Goal: Information Seeking & Learning: Learn about a topic

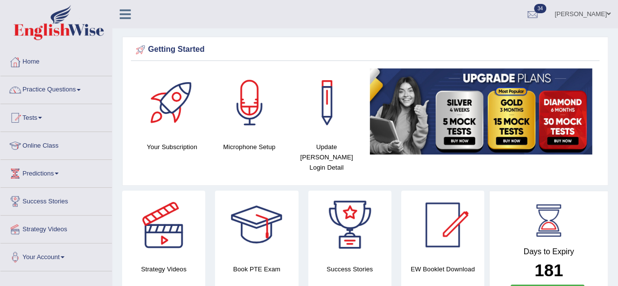
click at [52, 86] on link "Practice Questions" at bounding box center [55, 88] width 111 height 24
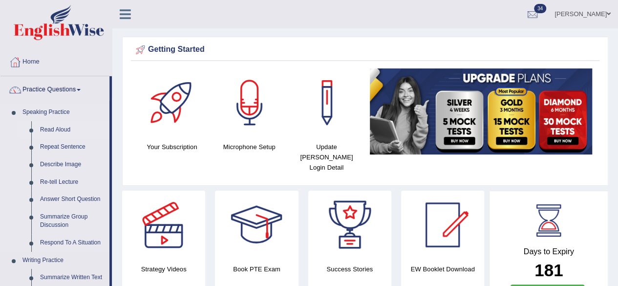
click at [54, 129] on link "Read Aloud" at bounding box center [73, 130] width 74 height 18
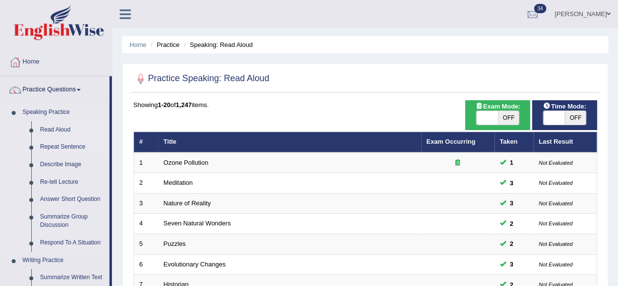
click at [59, 145] on link "Repeat Sentence" at bounding box center [73, 147] width 74 height 18
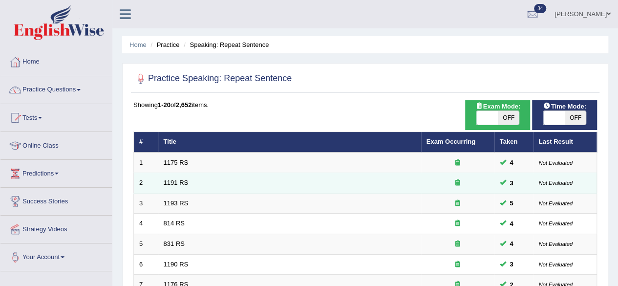
scroll to position [356, 0]
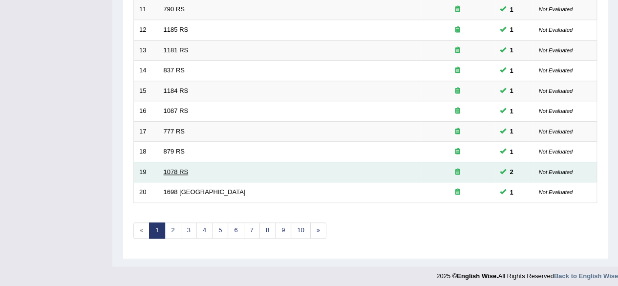
click at [179, 168] on link "1078 RS" at bounding box center [176, 171] width 25 height 7
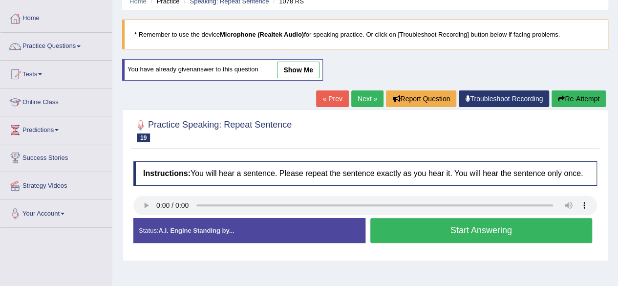
scroll to position [50, 0]
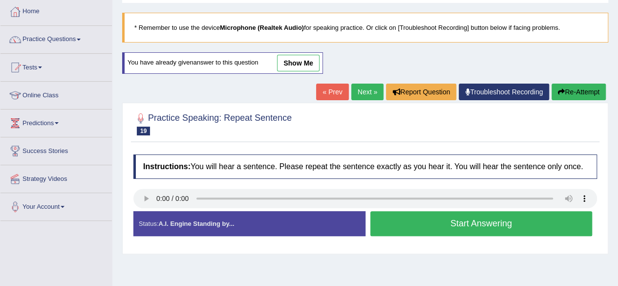
click at [415, 215] on button "Start Answering" at bounding box center [481, 223] width 222 height 25
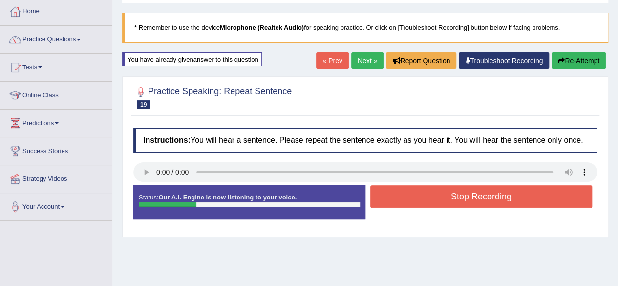
click at [429, 200] on button "Stop Recording" at bounding box center [481, 196] width 222 height 22
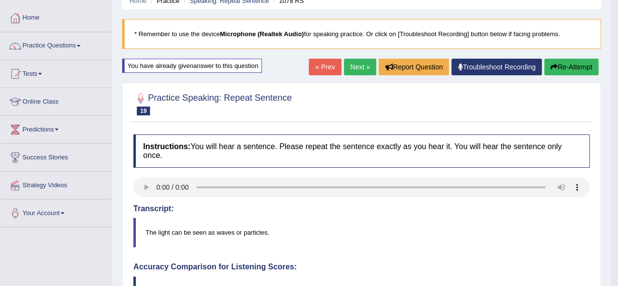
scroll to position [0, 0]
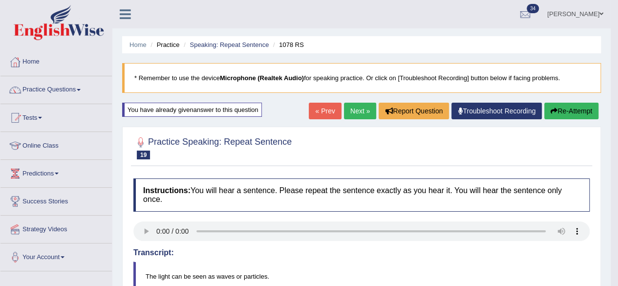
click at [359, 109] on link "Next »" at bounding box center [360, 111] width 32 height 17
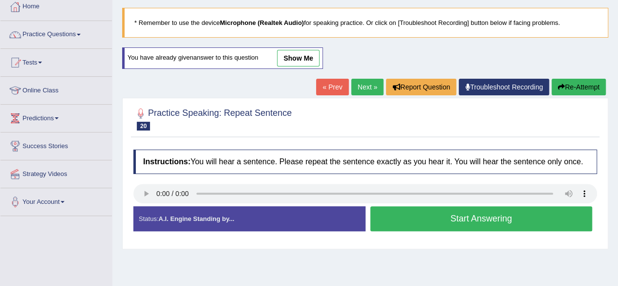
click at [446, 217] on button "Start Answering" at bounding box center [481, 218] width 222 height 25
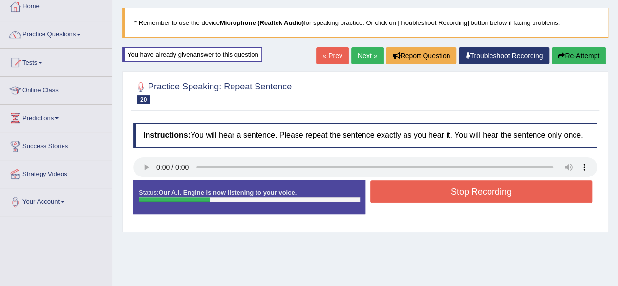
click at [460, 187] on button "Stop Recording" at bounding box center [481, 191] width 222 height 22
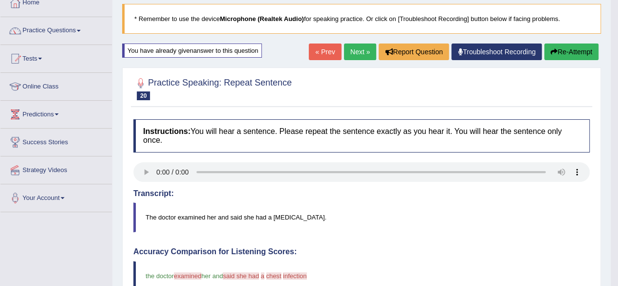
scroll to position [56, 0]
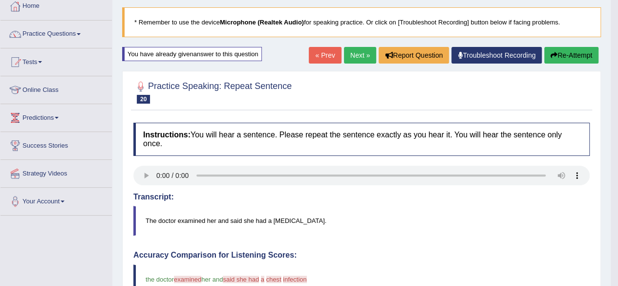
drag, startPoint x: 552, startPoint y: 63, endPoint x: 560, endPoint y: 57, distance: 9.8
click at [560, 57] on div "« Prev Next » Report Question Troubleshoot Recording Re-Attempt" at bounding box center [455, 56] width 292 height 19
click at [560, 57] on button "Re-Attempt" at bounding box center [571, 55] width 54 height 17
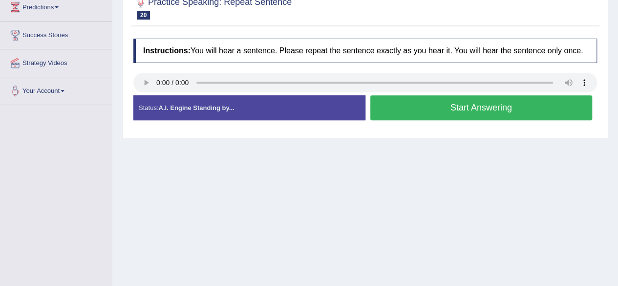
click at [420, 107] on button "Start Answering" at bounding box center [481, 107] width 222 height 25
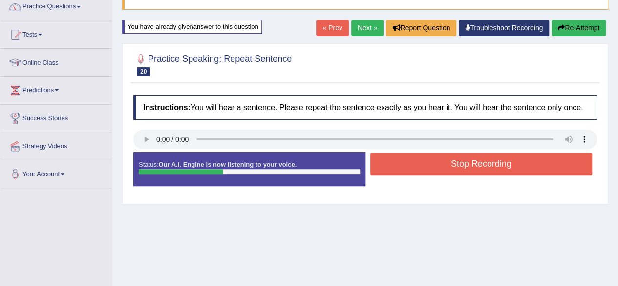
scroll to position [83, 0]
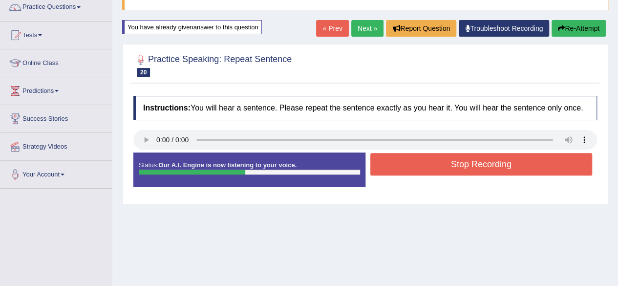
click at [572, 33] on button "Re-Attempt" at bounding box center [579, 28] width 54 height 17
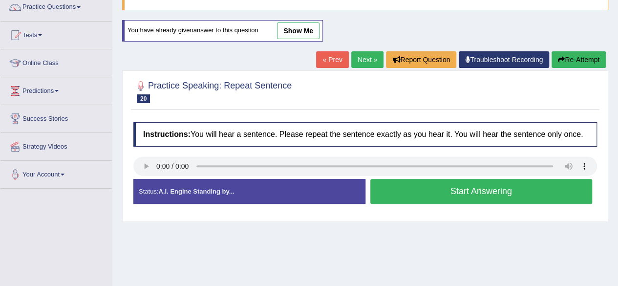
click at [459, 184] on button "Start Answering" at bounding box center [481, 191] width 222 height 25
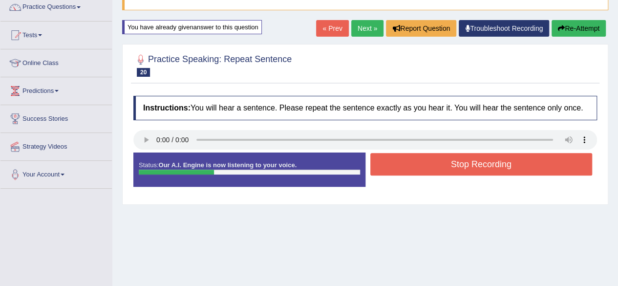
click at [464, 164] on button "Stop Recording" at bounding box center [481, 164] width 222 height 22
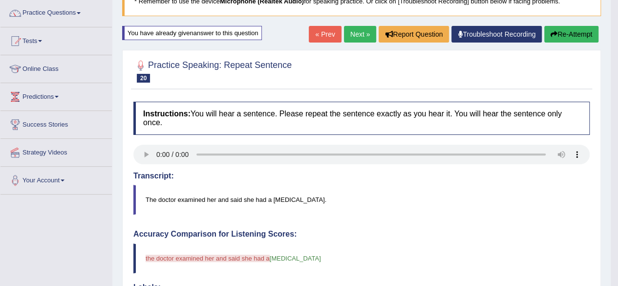
scroll to position [75, 0]
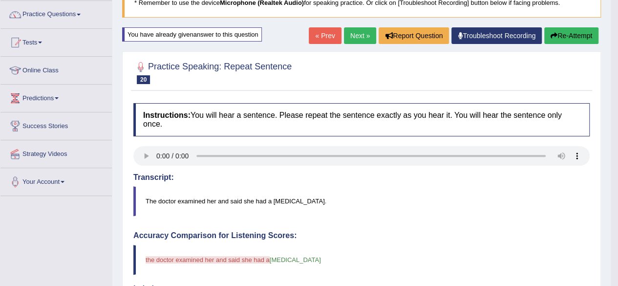
click at [582, 30] on button "Re-Attempt" at bounding box center [571, 35] width 54 height 17
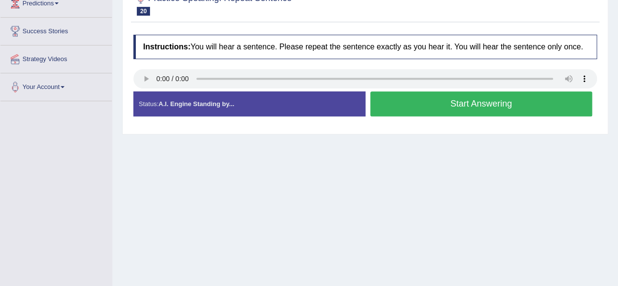
click at [419, 107] on button "Start Answering" at bounding box center [481, 103] width 222 height 25
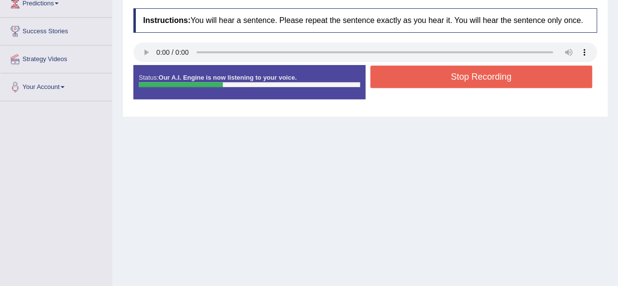
click at [472, 72] on button "Stop Recording" at bounding box center [481, 76] width 222 height 22
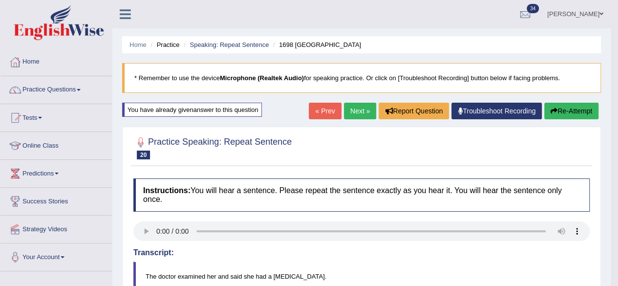
click at [350, 107] on link "Next »" at bounding box center [360, 111] width 32 height 17
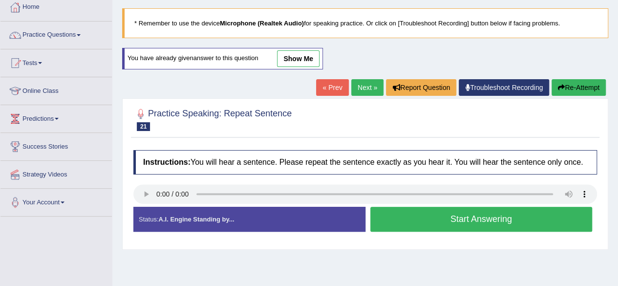
click at [449, 213] on button "Start Answering" at bounding box center [481, 219] width 222 height 25
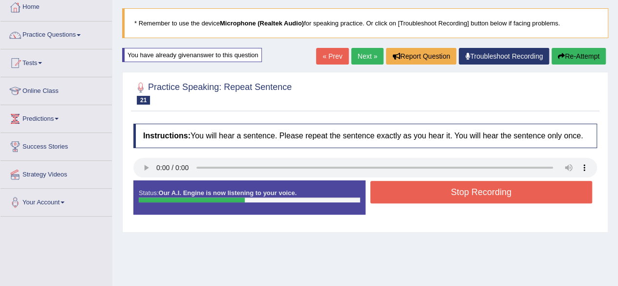
click at [456, 192] on button "Stop Recording" at bounding box center [481, 192] width 222 height 22
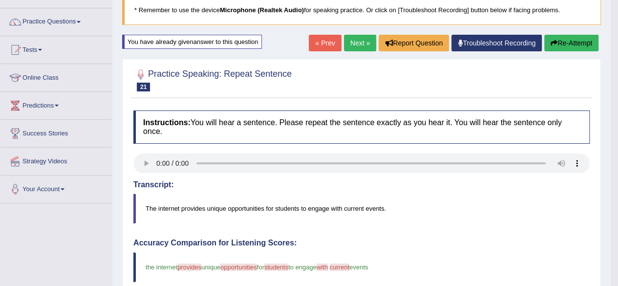
scroll to position [58, 0]
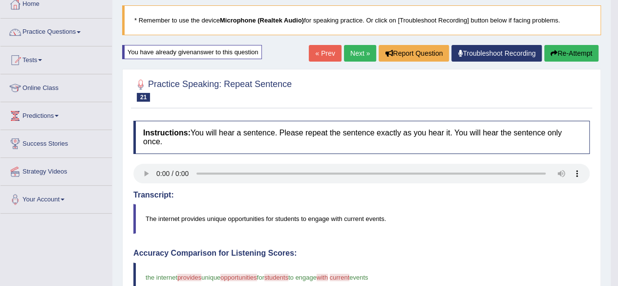
click at [350, 53] on link "Next »" at bounding box center [360, 53] width 32 height 17
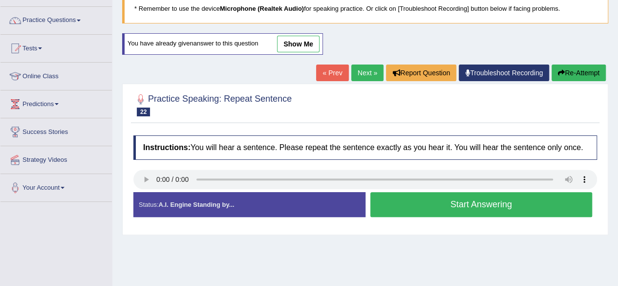
click at [442, 199] on button "Start Answering" at bounding box center [481, 204] width 222 height 25
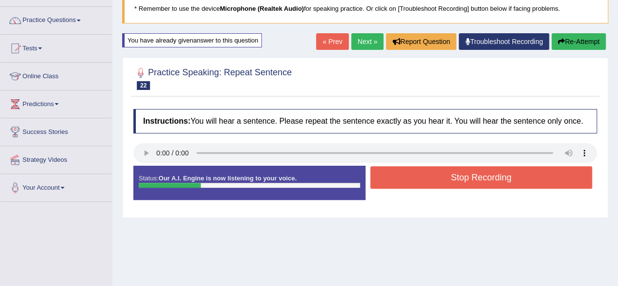
click at [478, 177] on button "Stop Recording" at bounding box center [481, 177] width 222 height 22
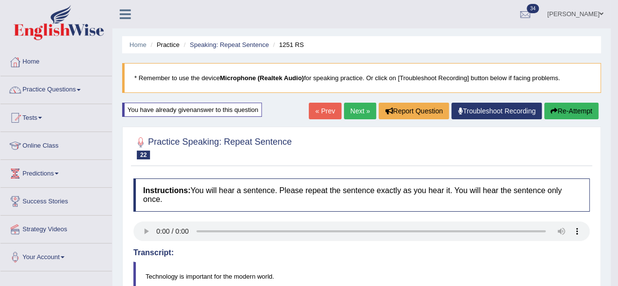
click at [554, 111] on icon "button" at bounding box center [554, 111] width 7 height 7
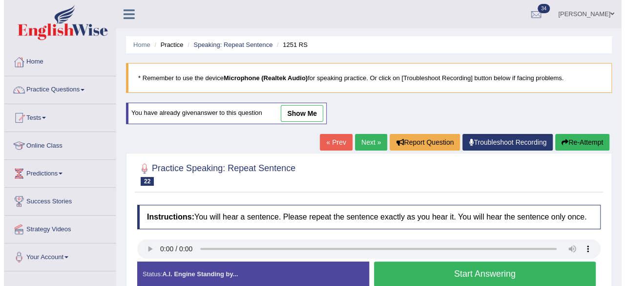
scroll to position [60, 0]
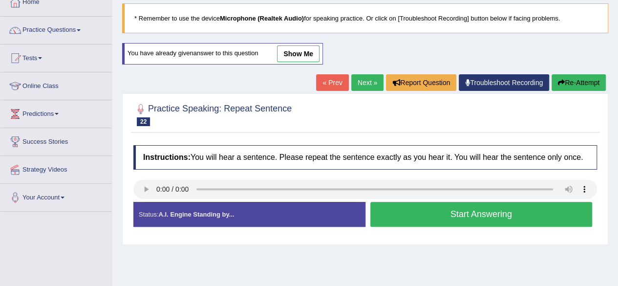
click at [444, 210] on button "Start Answering" at bounding box center [481, 214] width 222 height 25
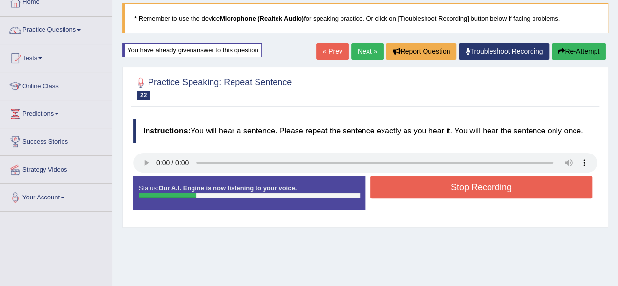
click at [463, 189] on button "Stop Recording" at bounding box center [481, 187] width 222 height 22
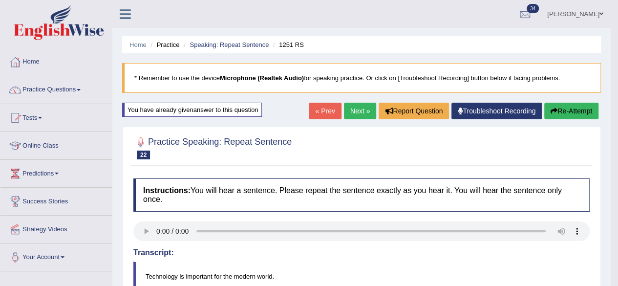
scroll to position [0, 0]
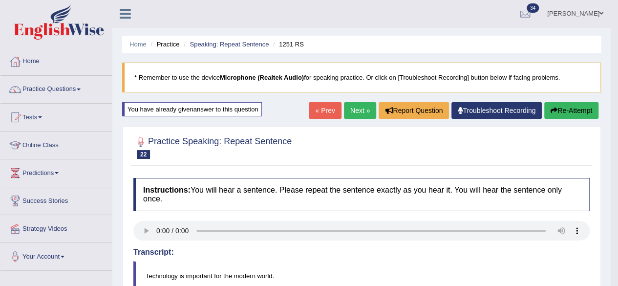
click at [365, 112] on link "Next »" at bounding box center [360, 110] width 32 height 17
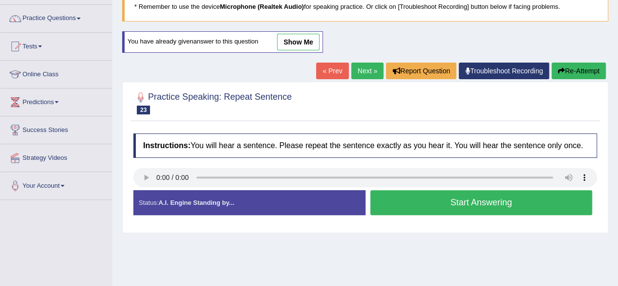
click at [454, 200] on button "Start Answering" at bounding box center [481, 202] width 222 height 25
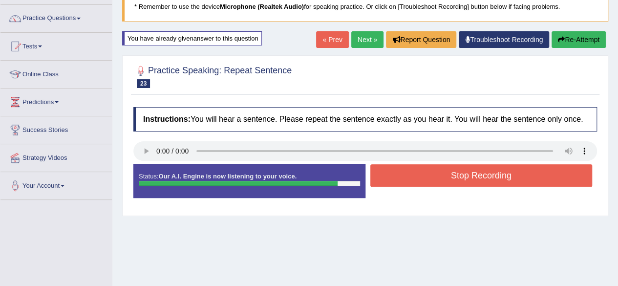
click at [591, 35] on button "Re-Attempt" at bounding box center [579, 39] width 54 height 17
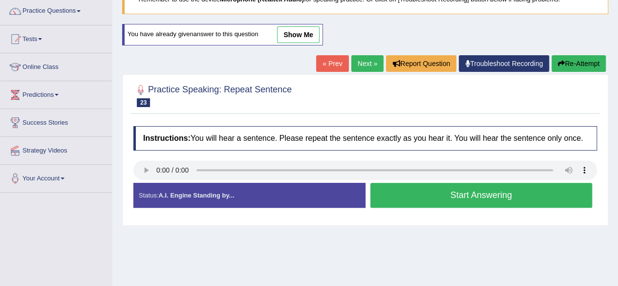
click at [433, 187] on button "Start Answering" at bounding box center [481, 195] width 222 height 25
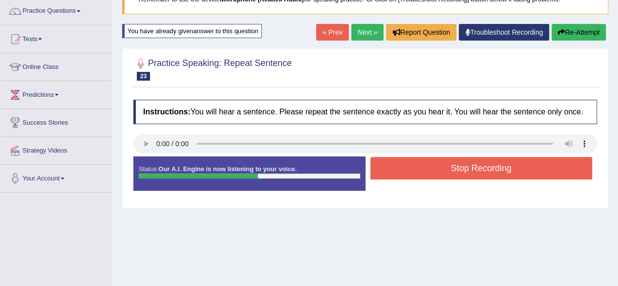
click at [360, 32] on link "Next »" at bounding box center [367, 32] width 32 height 17
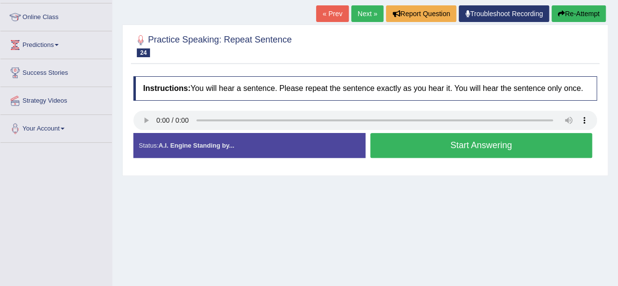
scroll to position [129, 0]
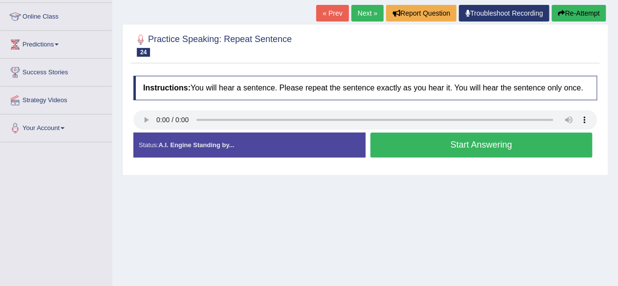
click at [455, 141] on button "Start Answering" at bounding box center [481, 144] width 222 height 25
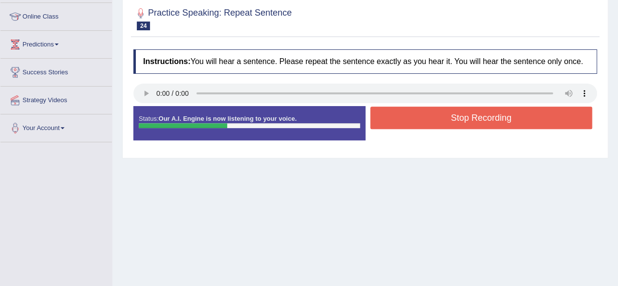
click at [474, 118] on button "Stop Recording" at bounding box center [481, 118] width 222 height 22
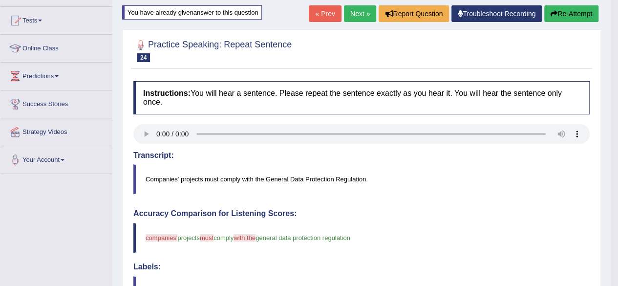
scroll to position [97, 0]
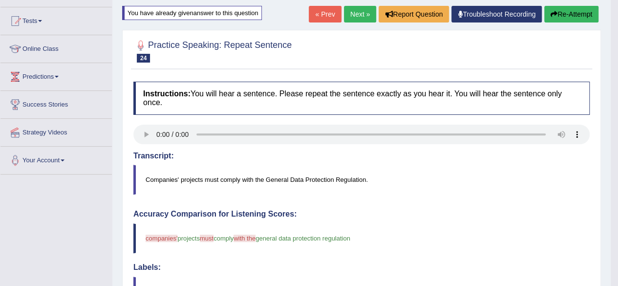
click at [562, 16] on button "Re-Attempt" at bounding box center [571, 14] width 54 height 17
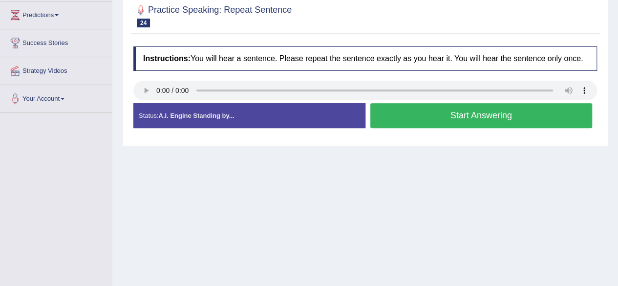
click at [433, 121] on button "Start Answering" at bounding box center [481, 115] width 222 height 25
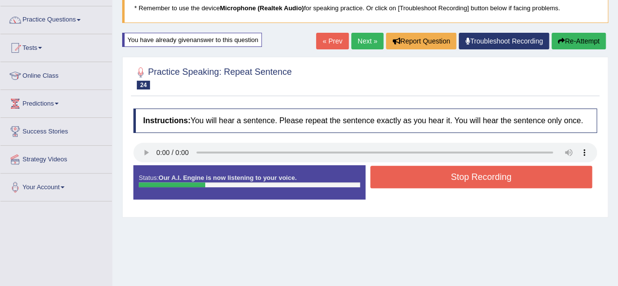
scroll to position [69, 0]
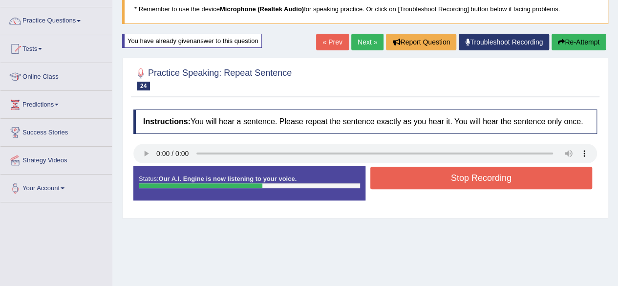
click at [579, 43] on button "Re-Attempt" at bounding box center [579, 42] width 54 height 17
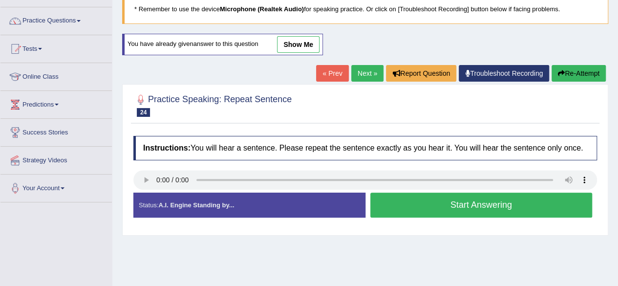
click at [469, 206] on button "Start Answering" at bounding box center [481, 205] width 222 height 25
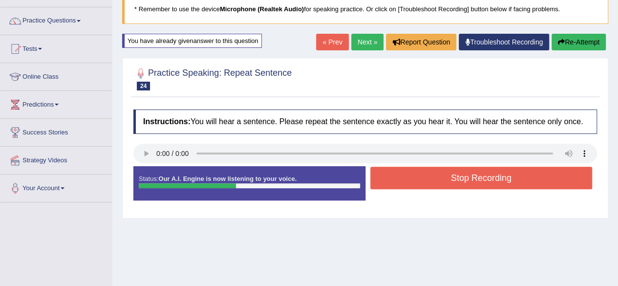
click at [481, 178] on button "Stop Recording" at bounding box center [481, 178] width 222 height 22
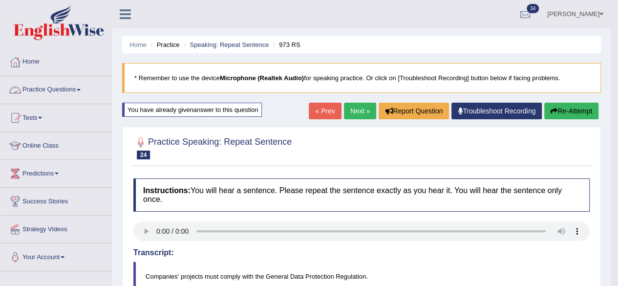
click at [32, 95] on link "Practice Questions" at bounding box center [55, 88] width 111 height 24
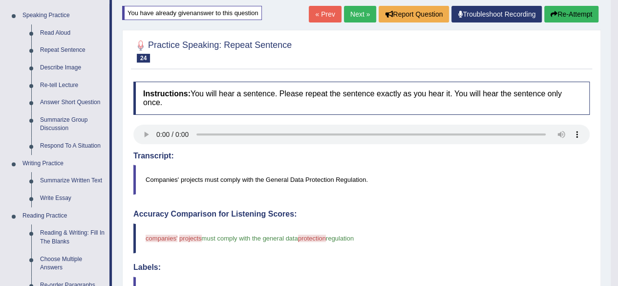
scroll to position [95, 0]
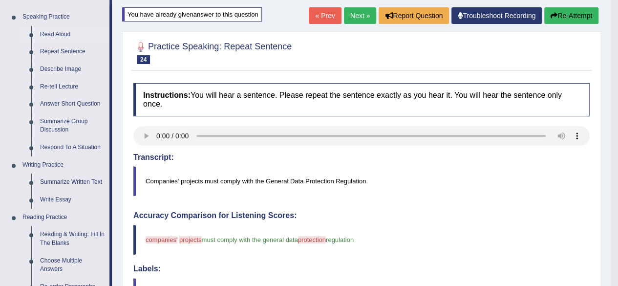
click at [47, 33] on link "Read Aloud" at bounding box center [73, 35] width 74 height 18
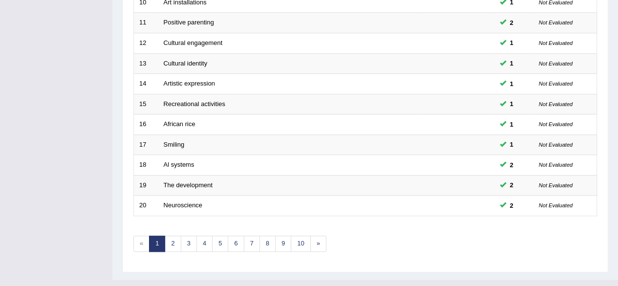
scroll to position [356, 0]
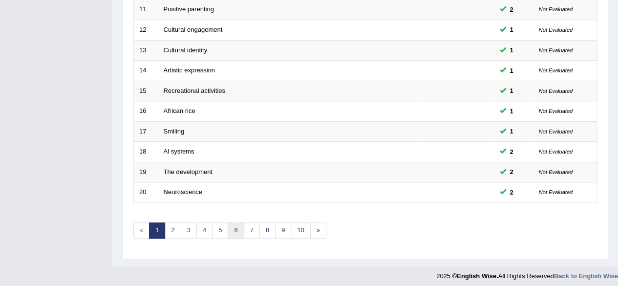
click at [240, 228] on link "6" at bounding box center [236, 230] width 16 height 16
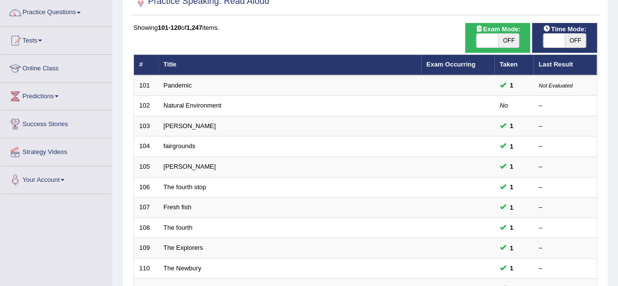
scroll to position [356, 0]
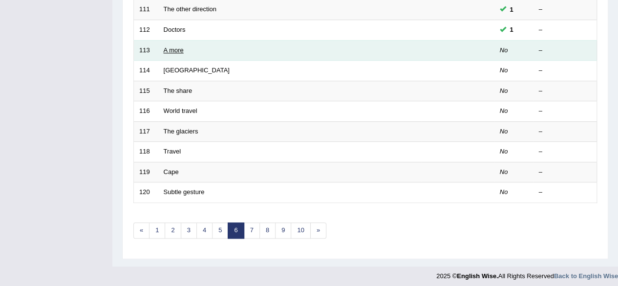
click at [178, 48] on link "A more" at bounding box center [174, 49] width 20 height 7
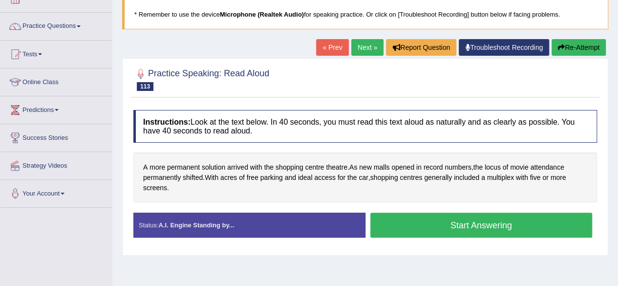
scroll to position [63, 0]
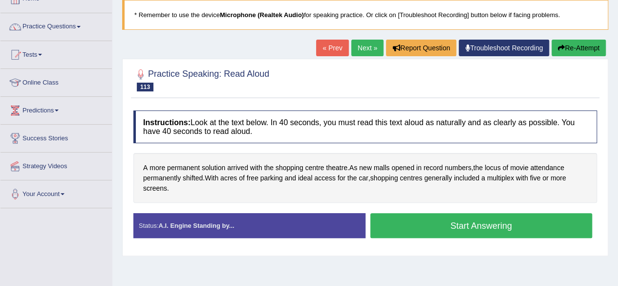
click at [427, 219] on button "Start Answering" at bounding box center [481, 225] width 222 height 25
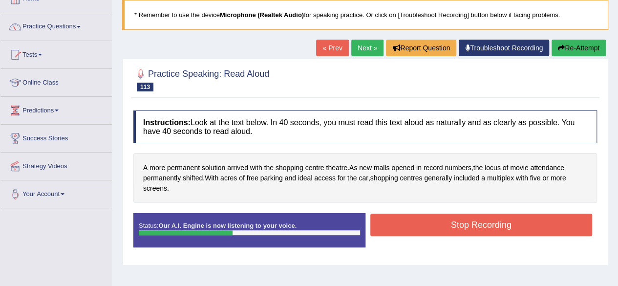
click at [448, 222] on button "Stop Recording" at bounding box center [481, 225] width 222 height 22
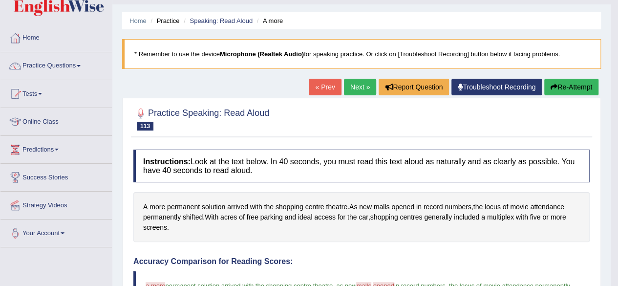
scroll to position [20, 0]
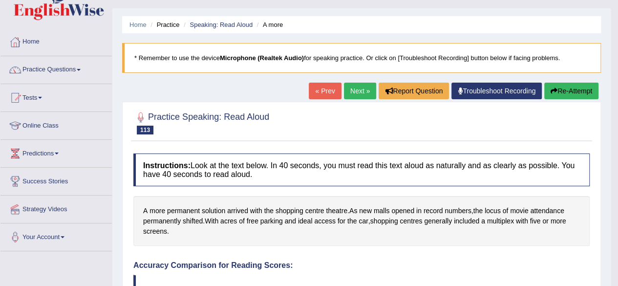
click at [356, 86] on link "Next »" at bounding box center [360, 91] width 32 height 17
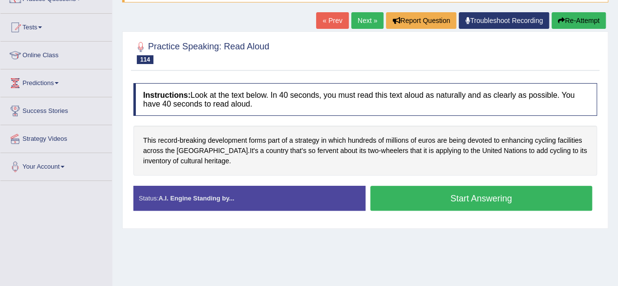
click at [449, 192] on button "Start Answering" at bounding box center [481, 198] width 222 height 25
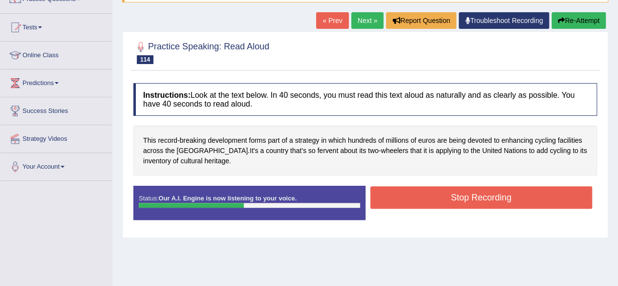
click at [437, 194] on button "Stop Recording" at bounding box center [481, 197] width 222 height 22
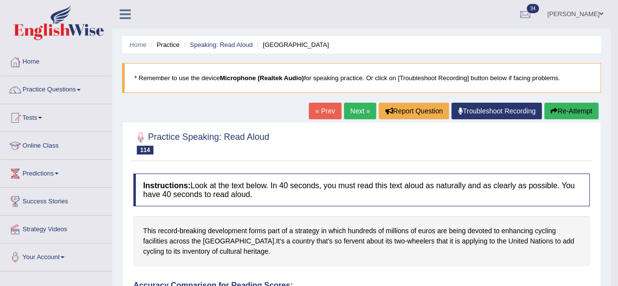
click at [357, 113] on link "Next »" at bounding box center [360, 111] width 32 height 17
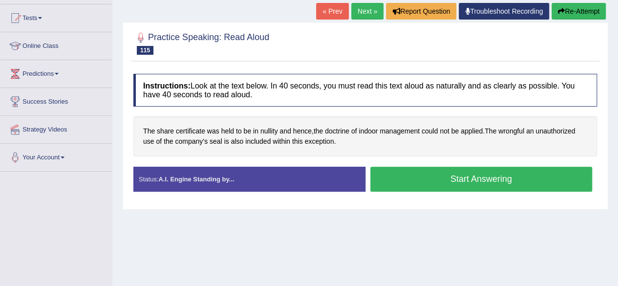
click at [447, 173] on button "Start Answering" at bounding box center [481, 179] width 222 height 25
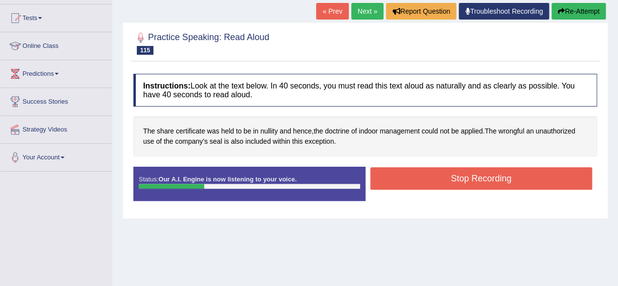
click at [451, 178] on button "Stop Recording" at bounding box center [481, 178] width 222 height 22
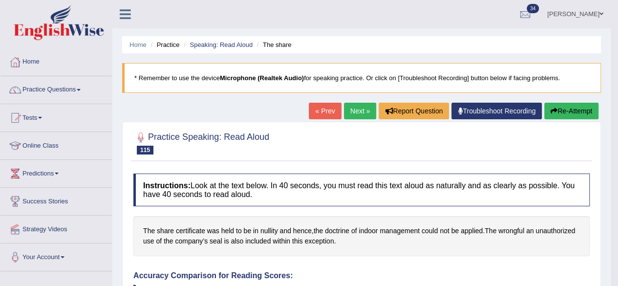
click at [362, 114] on link "Next »" at bounding box center [360, 111] width 32 height 17
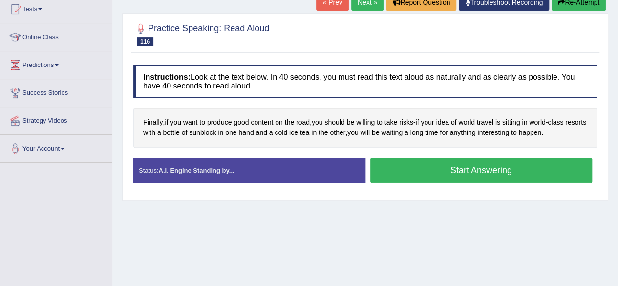
click at [423, 164] on button "Start Answering" at bounding box center [481, 170] width 222 height 25
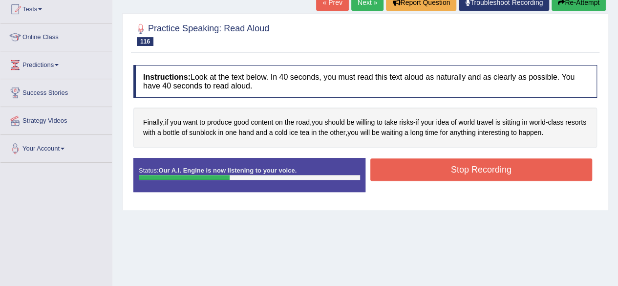
click at [490, 170] on button "Stop Recording" at bounding box center [481, 169] width 222 height 22
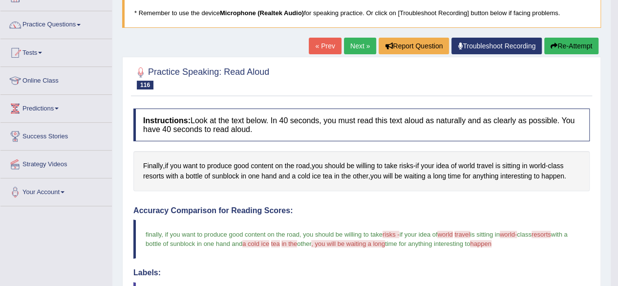
scroll to position [61, 0]
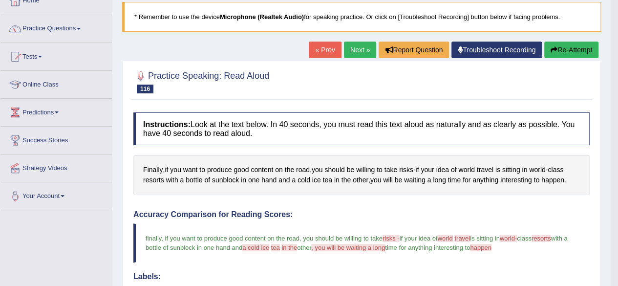
click at [353, 49] on link "Next »" at bounding box center [360, 50] width 32 height 17
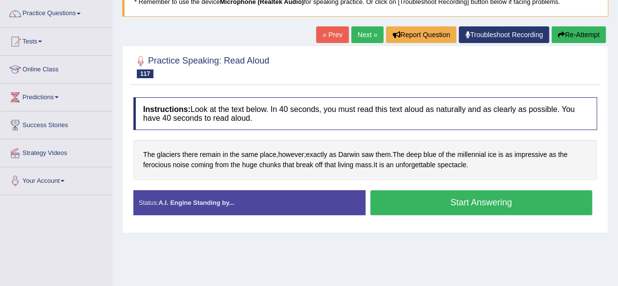
click at [404, 193] on button "Start Answering" at bounding box center [481, 202] width 222 height 25
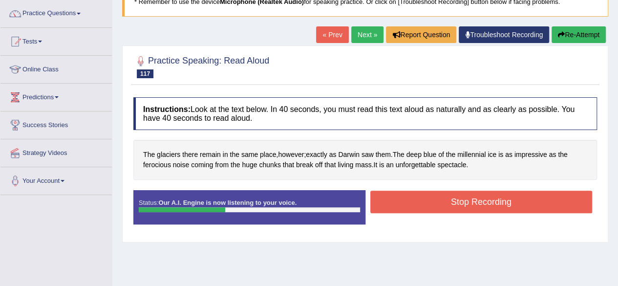
click at [454, 200] on button "Stop Recording" at bounding box center [481, 202] width 222 height 22
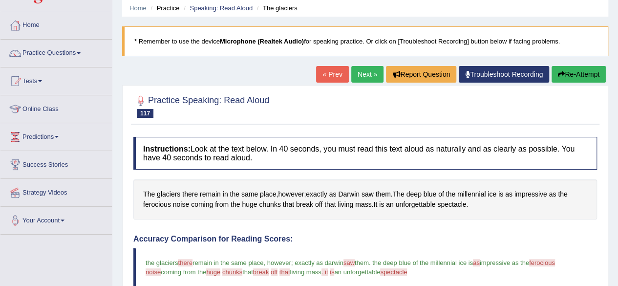
scroll to position [36, 0]
click at [371, 76] on link "Next »" at bounding box center [367, 74] width 32 height 17
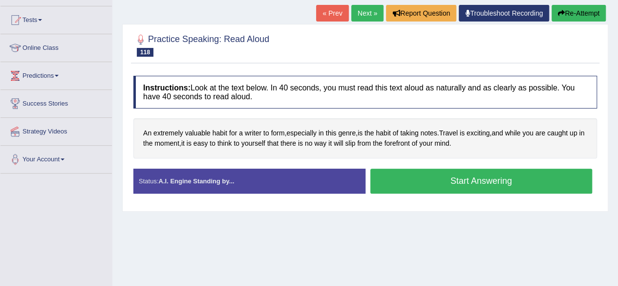
click at [398, 175] on button "Start Answering" at bounding box center [481, 181] width 222 height 25
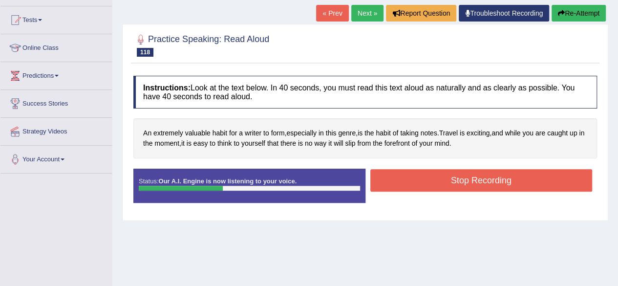
click at [442, 181] on button "Stop Recording" at bounding box center [481, 180] width 222 height 22
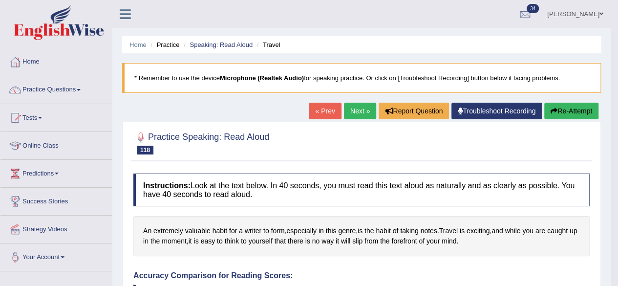
click at [351, 113] on link "Next »" at bounding box center [360, 111] width 32 height 17
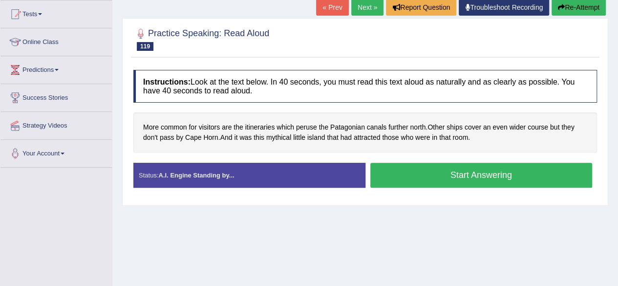
click at [410, 175] on button "Start Answering" at bounding box center [481, 175] width 222 height 25
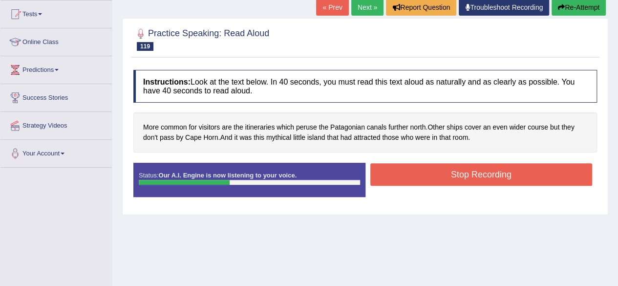
click at [479, 173] on button "Stop Recording" at bounding box center [481, 174] width 222 height 22
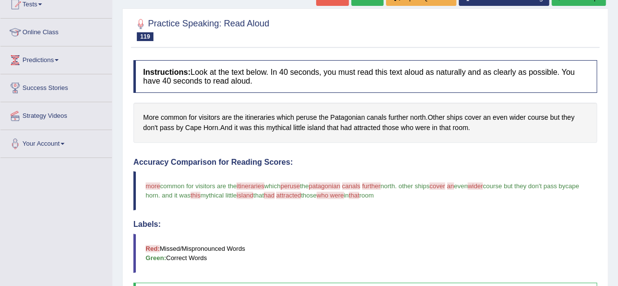
scroll to position [45, 0]
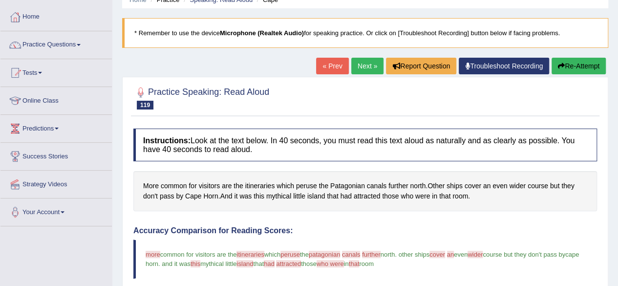
click at [366, 60] on link "Next »" at bounding box center [367, 66] width 32 height 17
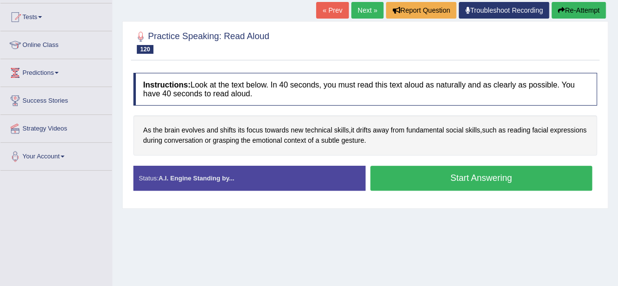
click at [441, 176] on button "Start Answering" at bounding box center [481, 178] width 222 height 25
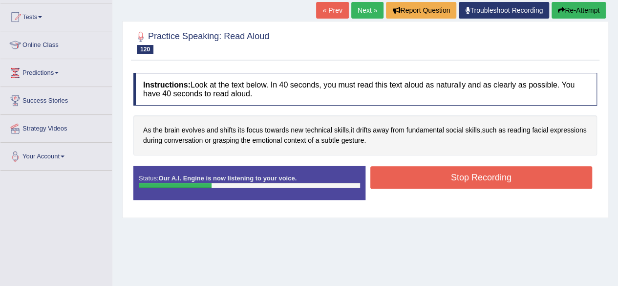
click at [435, 172] on button "Stop Recording" at bounding box center [481, 177] width 222 height 22
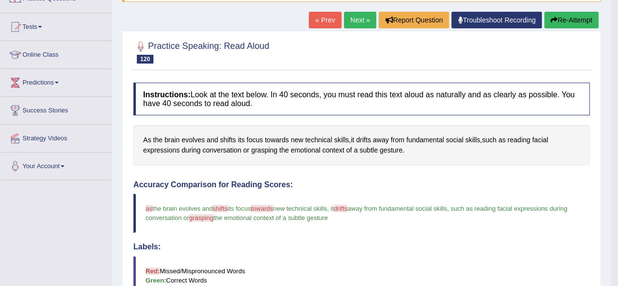
scroll to position [90, 0]
click at [366, 20] on link "Next »" at bounding box center [360, 20] width 32 height 17
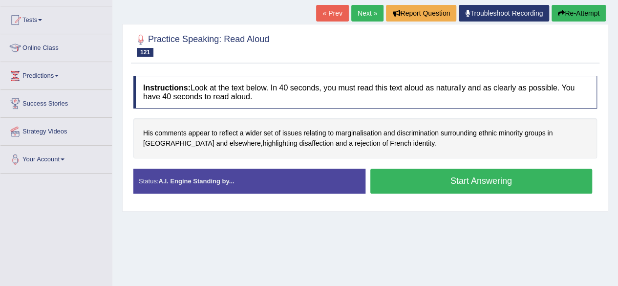
click at [432, 180] on button "Start Answering" at bounding box center [481, 181] width 222 height 25
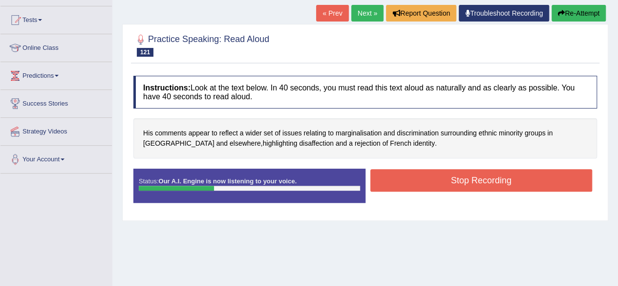
click at [432, 180] on button "Stop Recording" at bounding box center [481, 180] width 222 height 22
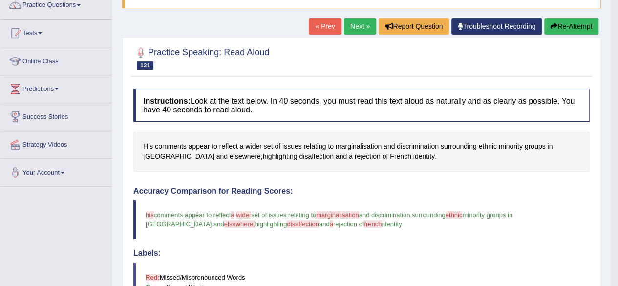
scroll to position [84, 0]
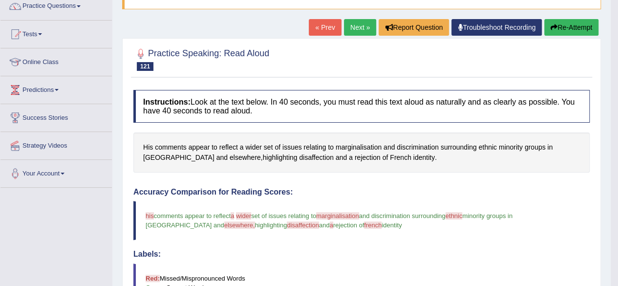
click at [349, 22] on link "Next »" at bounding box center [360, 27] width 32 height 17
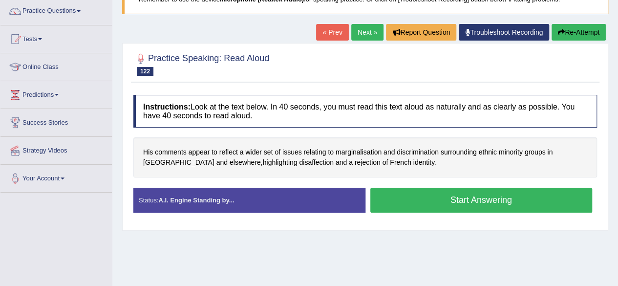
click at [357, 27] on link "Next »" at bounding box center [367, 32] width 32 height 17
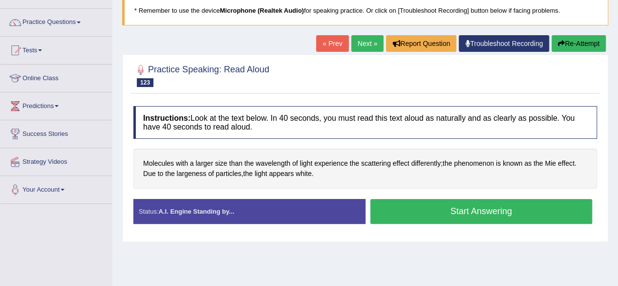
scroll to position [81, 0]
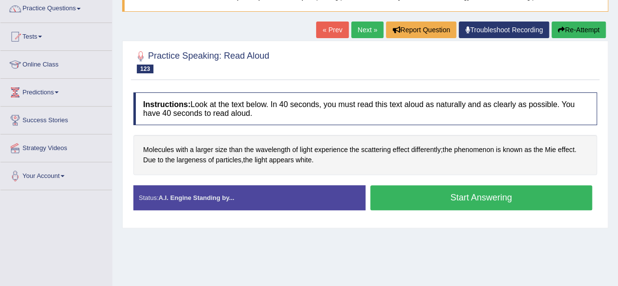
click at [422, 197] on button "Start Answering" at bounding box center [481, 197] width 222 height 25
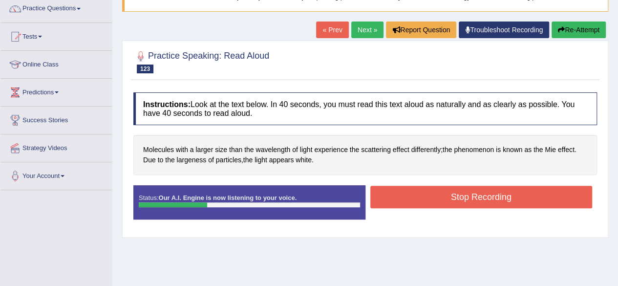
click at [447, 195] on button "Stop Recording" at bounding box center [481, 197] width 222 height 22
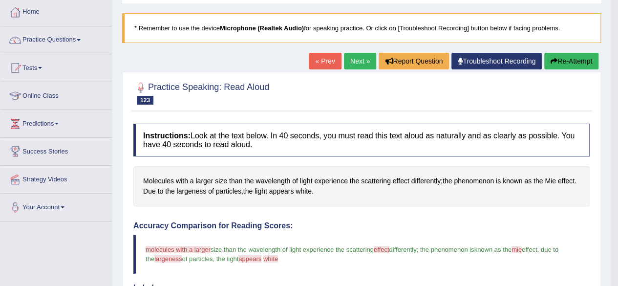
scroll to position [39, 0]
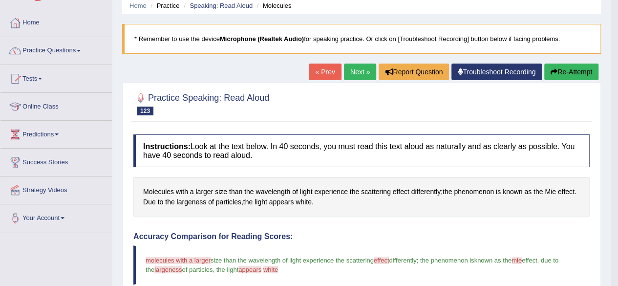
click at [554, 66] on button "Re-Attempt" at bounding box center [571, 72] width 54 height 17
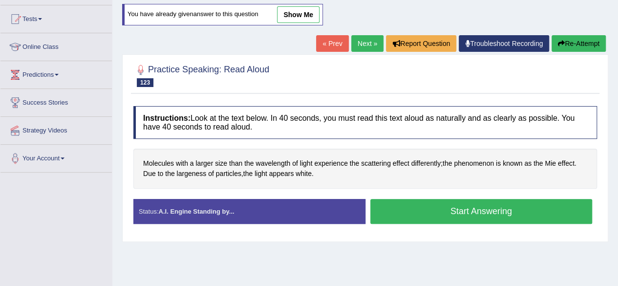
click at [418, 204] on button "Start Answering" at bounding box center [481, 211] width 222 height 25
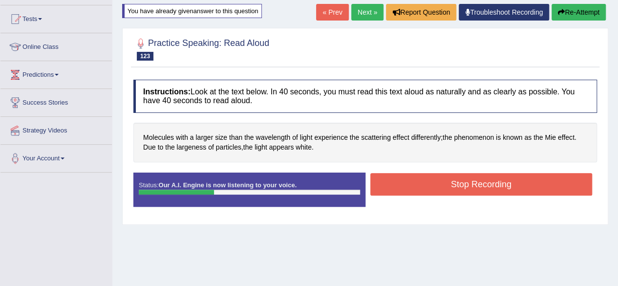
click at [450, 183] on button "Stop Recording" at bounding box center [481, 184] width 222 height 22
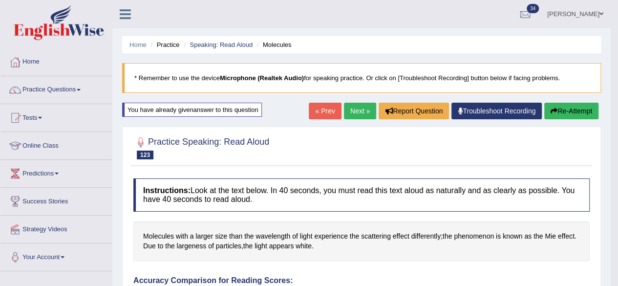
click at [362, 106] on link "Next »" at bounding box center [360, 111] width 32 height 17
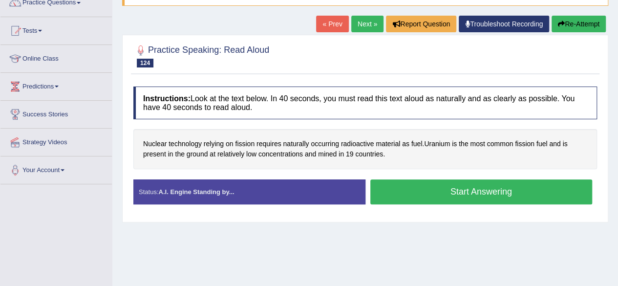
click at [443, 188] on button "Start Answering" at bounding box center [481, 191] width 222 height 25
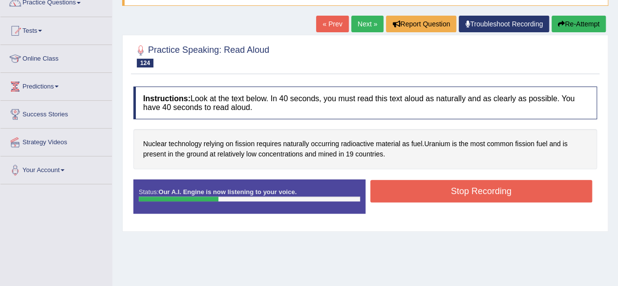
click at [460, 189] on button "Stop Recording" at bounding box center [481, 191] width 222 height 22
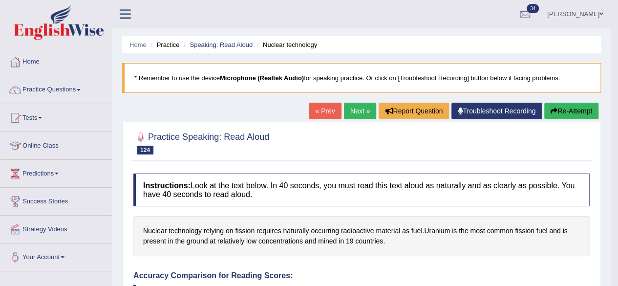
click at [348, 117] on link "Next »" at bounding box center [360, 111] width 32 height 17
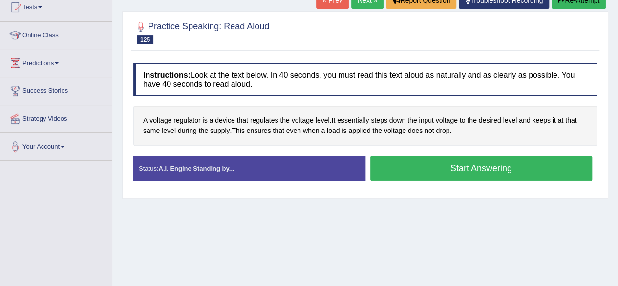
click at [423, 173] on button "Start Answering" at bounding box center [481, 168] width 222 height 25
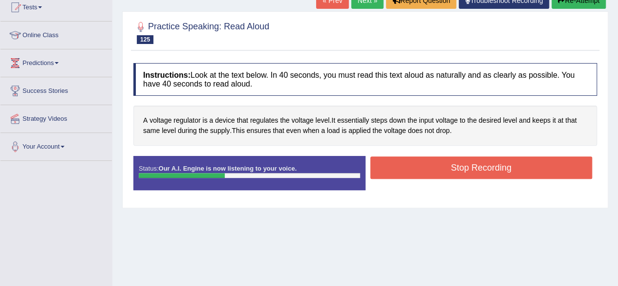
click at [469, 166] on button "Stop Recording" at bounding box center [481, 167] width 222 height 22
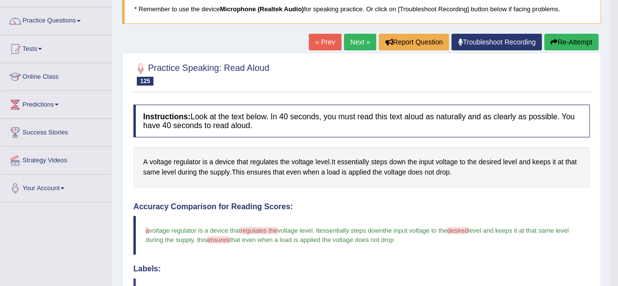
scroll to position [66, 0]
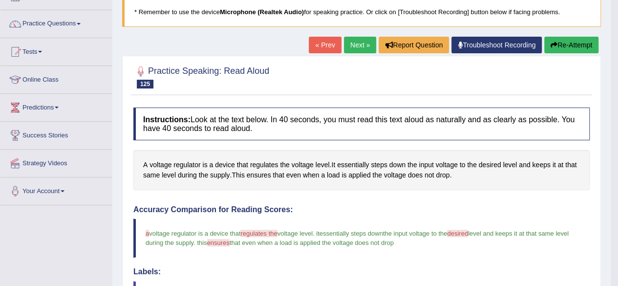
click at [352, 43] on link "Next »" at bounding box center [360, 45] width 32 height 17
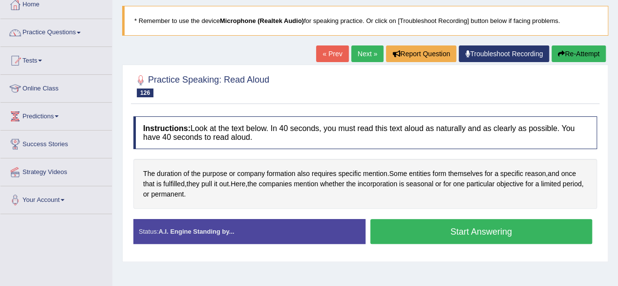
click at [438, 222] on button "Start Answering" at bounding box center [481, 231] width 222 height 25
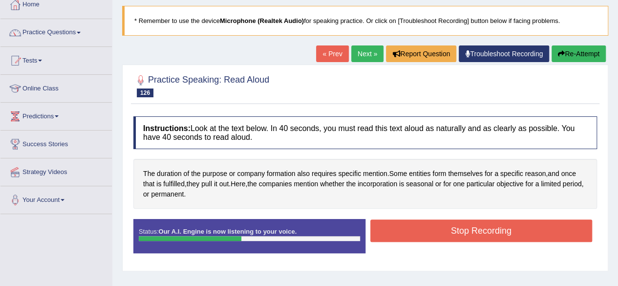
click at [419, 231] on button "Stop Recording" at bounding box center [481, 230] width 222 height 22
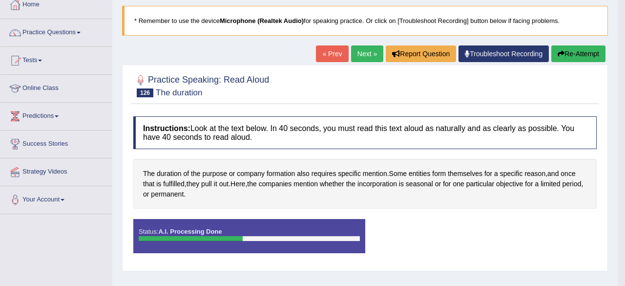
click at [321, 182] on body "Toggle navigation Home Practice Questions Speaking Practice Read Aloud Repeat S…" at bounding box center [312, 86] width 625 height 286
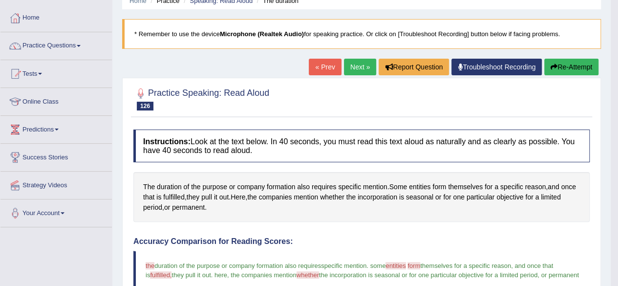
scroll to position [15, 0]
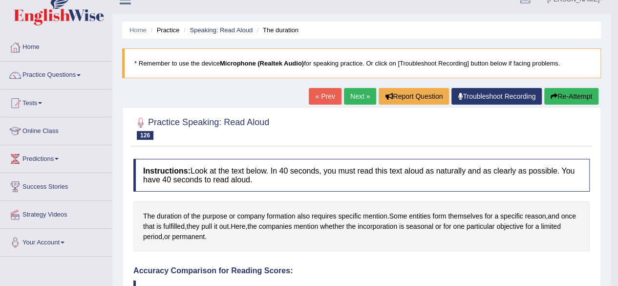
click at [355, 88] on link "Next »" at bounding box center [360, 96] width 32 height 17
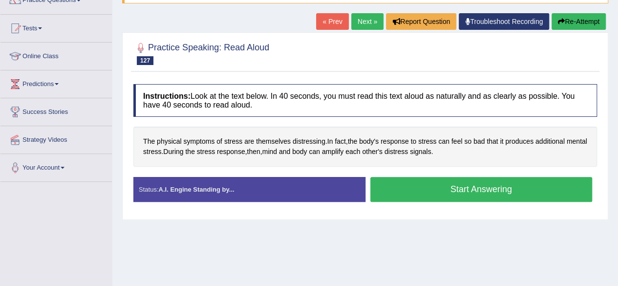
scroll to position [89, 0]
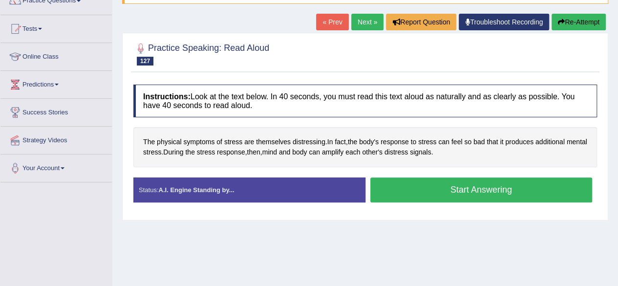
click at [445, 186] on button "Start Answering" at bounding box center [481, 189] width 222 height 25
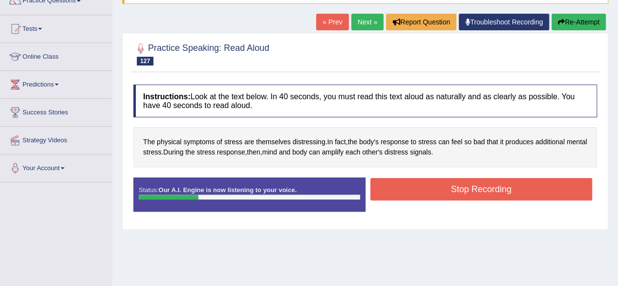
click at [565, 17] on button "Re-Attempt" at bounding box center [579, 22] width 54 height 17
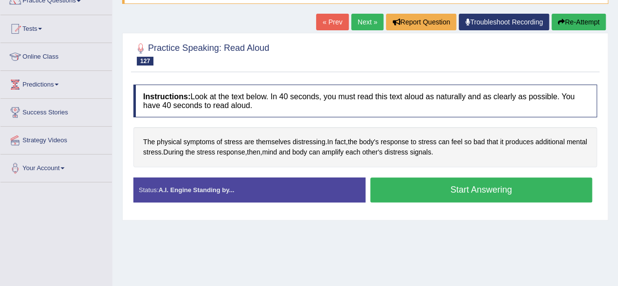
click at [432, 191] on button "Start Answering" at bounding box center [481, 189] width 222 height 25
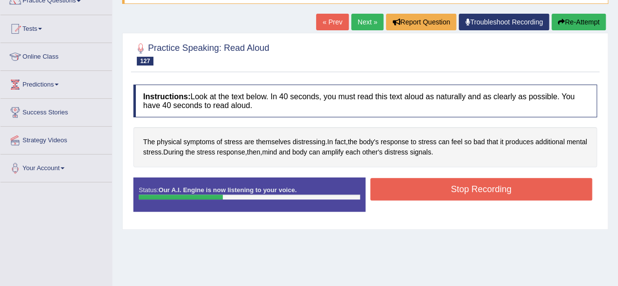
click at [432, 191] on button "Stop Recording" at bounding box center [481, 189] width 222 height 22
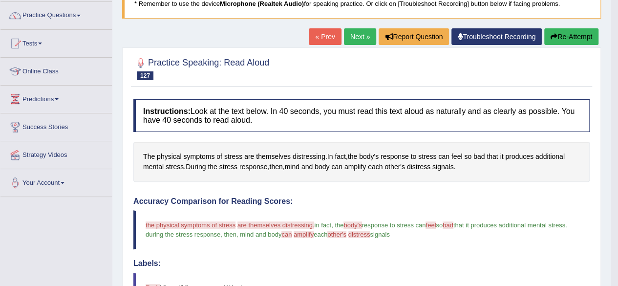
scroll to position [65, 0]
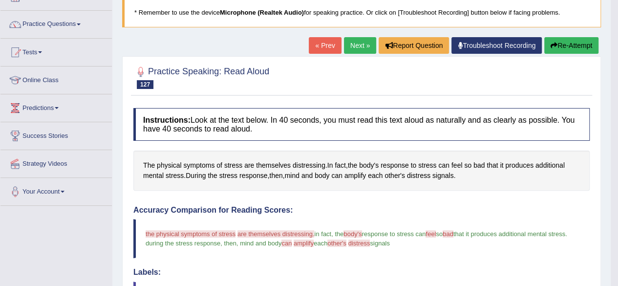
click at [565, 45] on button "Re-Attempt" at bounding box center [571, 45] width 54 height 17
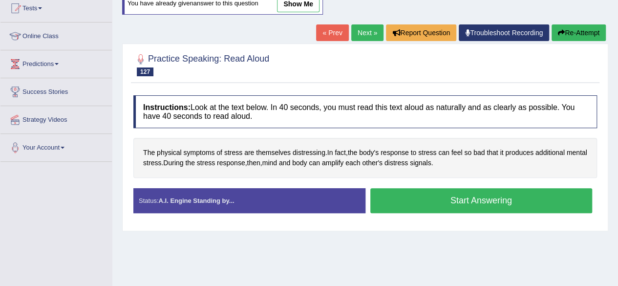
click at [434, 208] on button "Start Answering" at bounding box center [481, 200] width 222 height 25
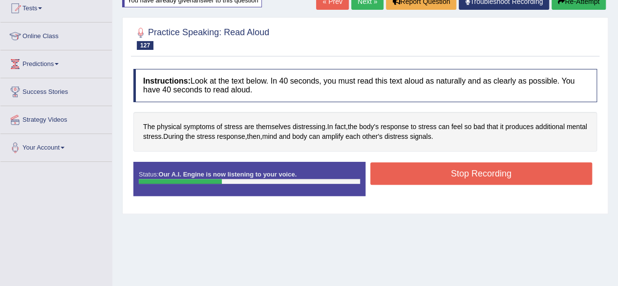
click at [443, 172] on button "Stop Recording" at bounding box center [481, 173] width 222 height 22
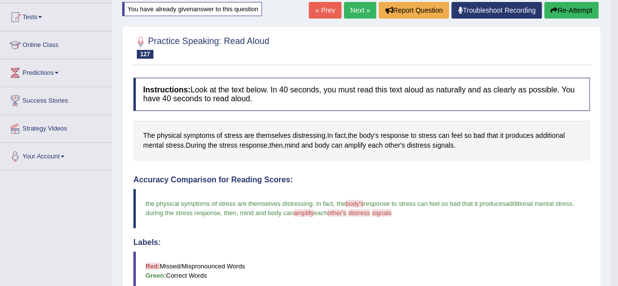
scroll to position [36, 0]
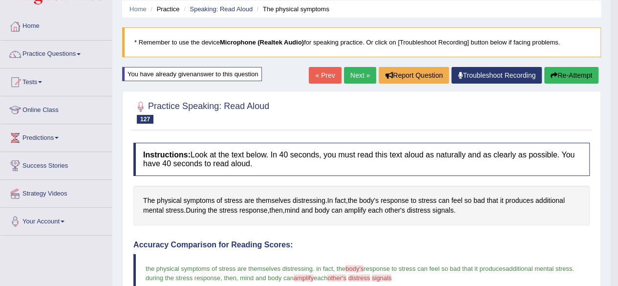
click at [350, 75] on link "Next »" at bounding box center [360, 75] width 32 height 17
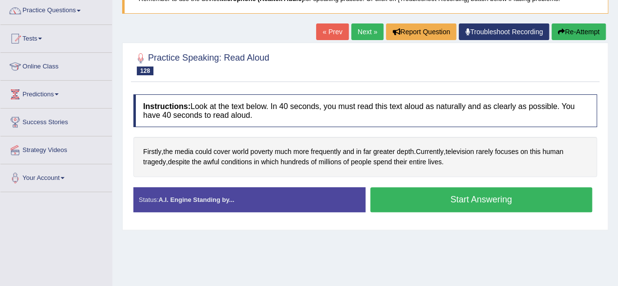
click at [417, 197] on button "Start Answering" at bounding box center [481, 199] width 222 height 25
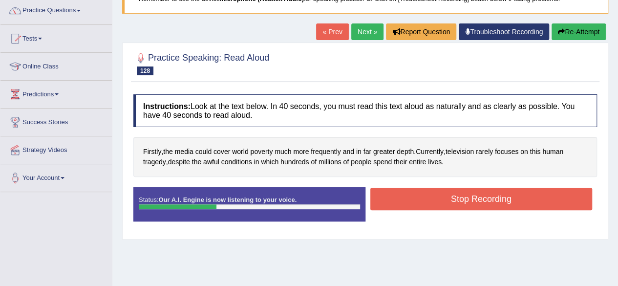
click at [435, 195] on button "Stop Recording" at bounding box center [481, 199] width 222 height 22
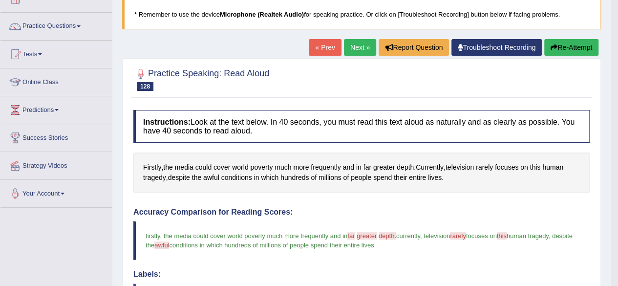
scroll to position [64, 0]
click at [349, 41] on link "Next »" at bounding box center [360, 47] width 32 height 17
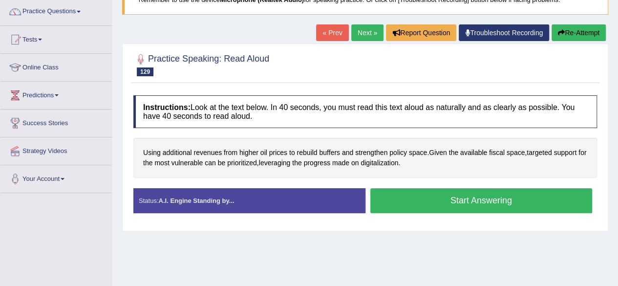
click at [446, 198] on button "Start Answering" at bounding box center [481, 200] width 222 height 25
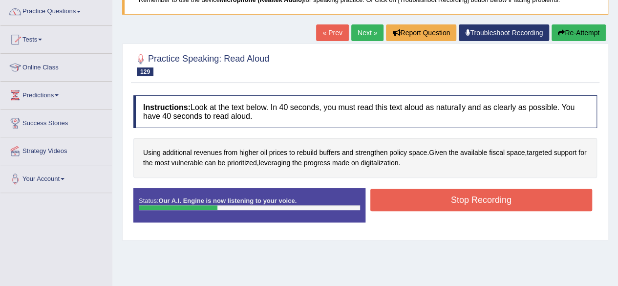
click at [443, 195] on button "Stop Recording" at bounding box center [481, 200] width 222 height 22
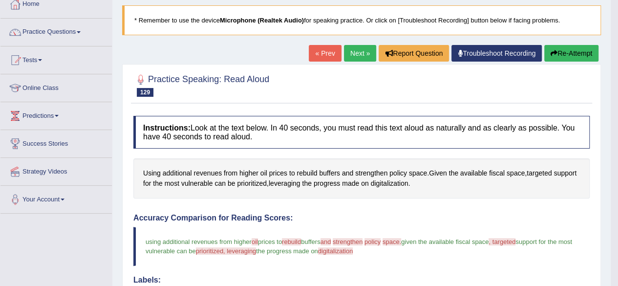
scroll to position [57, 0]
click at [359, 55] on link "Next »" at bounding box center [360, 53] width 32 height 17
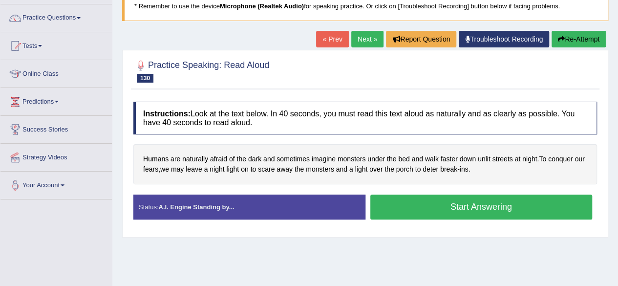
click at [427, 203] on button "Start Answering" at bounding box center [481, 206] width 222 height 25
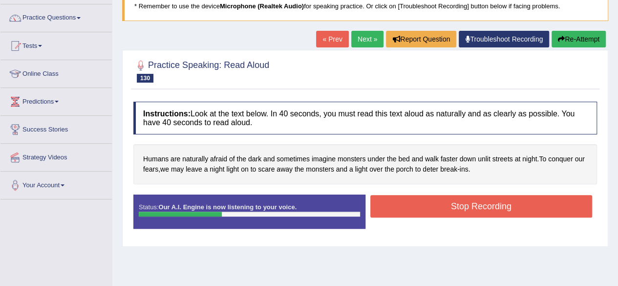
click at [427, 203] on button "Stop Recording" at bounding box center [481, 206] width 222 height 22
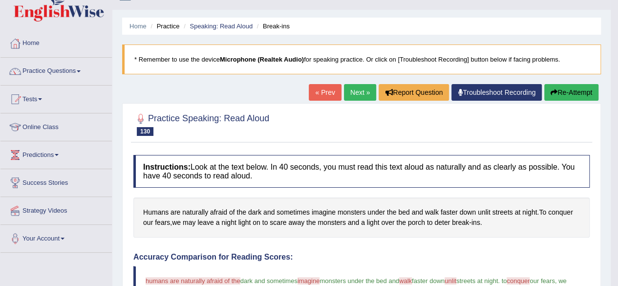
scroll to position [16, 0]
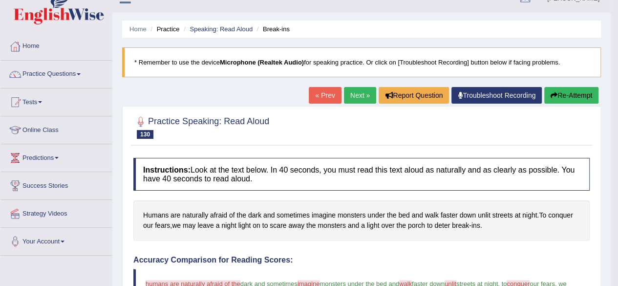
click at [580, 97] on button "Re-Attempt" at bounding box center [571, 95] width 54 height 17
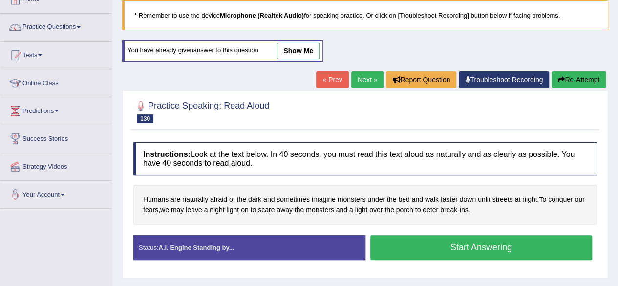
click at [416, 244] on button "Start Answering" at bounding box center [481, 247] width 222 height 25
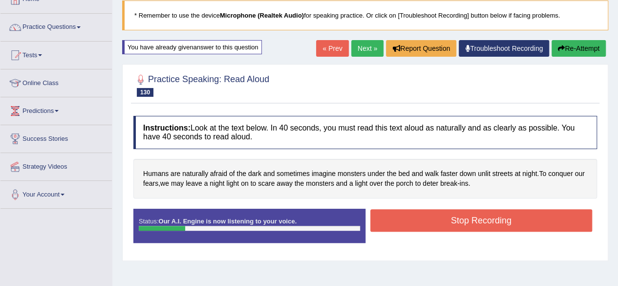
click at [569, 48] on button "Re-Attempt" at bounding box center [579, 48] width 54 height 17
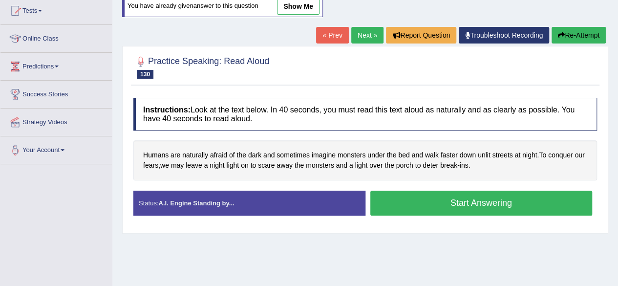
scroll to position [108, 0]
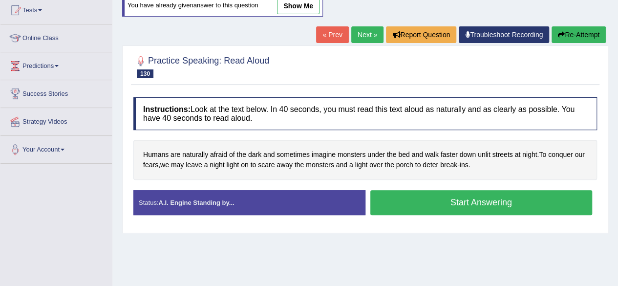
click at [439, 205] on button "Start Answering" at bounding box center [481, 202] width 222 height 25
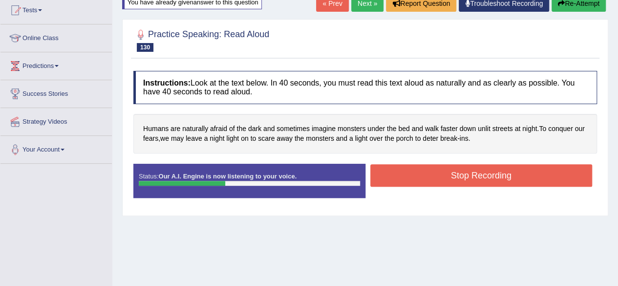
click at [469, 179] on button "Stop Recording" at bounding box center [481, 175] width 222 height 22
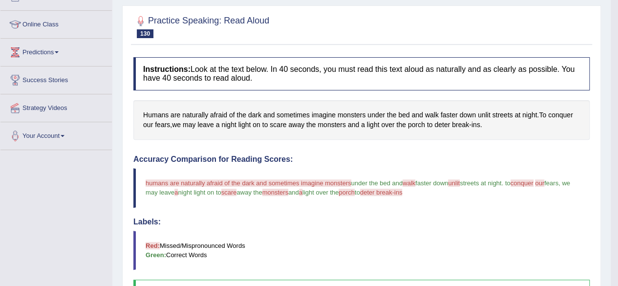
scroll to position [102, 0]
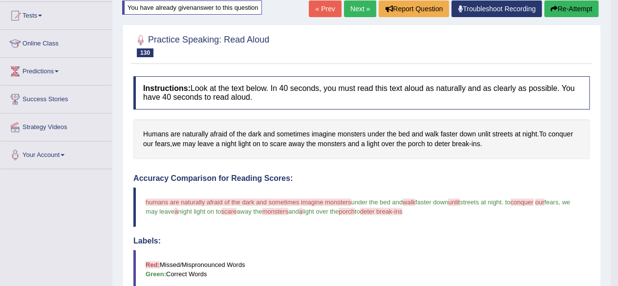
click at [578, 10] on button "Re-Attempt" at bounding box center [571, 8] width 54 height 17
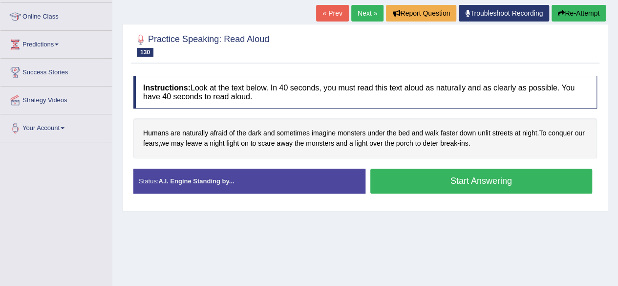
click at [453, 181] on button "Start Answering" at bounding box center [481, 181] width 222 height 25
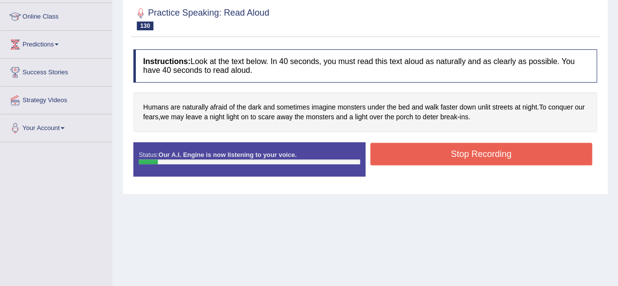
scroll to position [76, 0]
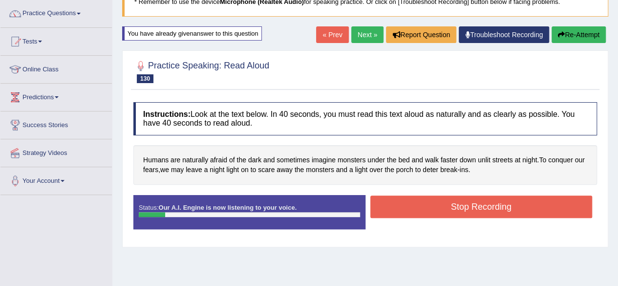
click at [577, 40] on button "Re-Attempt" at bounding box center [579, 34] width 54 height 17
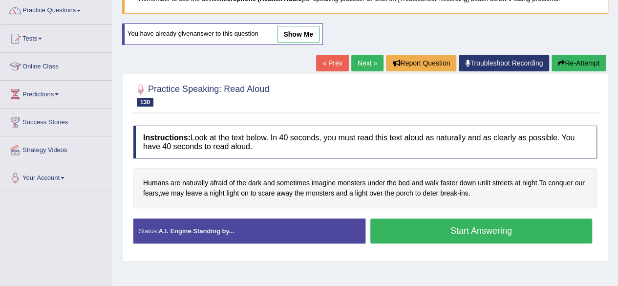
scroll to position [79, 0]
click at [431, 228] on button "Start Answering" at bounding box center [481, 230] width 222 height 25
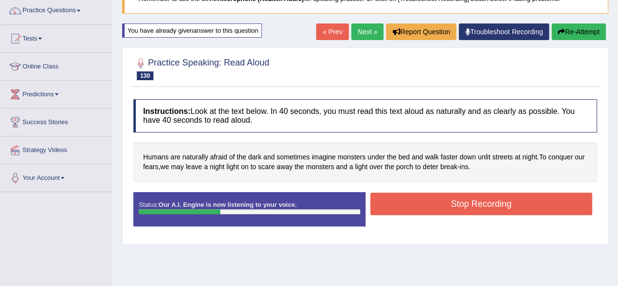
click at [470, 202] on button "Stop Recording" at bounding box center [481, 204] width 222 height 22
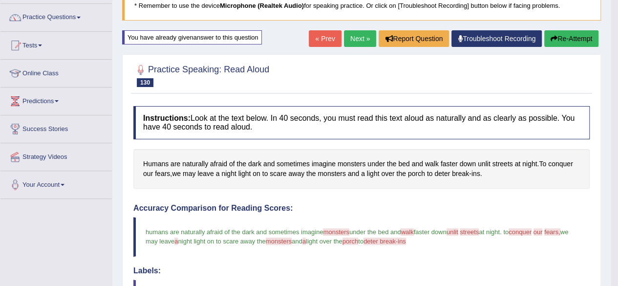
scroll to position [72, 0]
click at [347, 37] on link "Next »" at bounding box center [360, 38] width 32 height 17
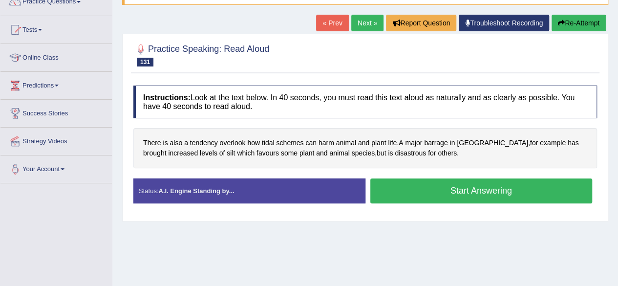
click at [436, 186] on button "Start Answering" at bounding box center [481, 190] width 222 height 25
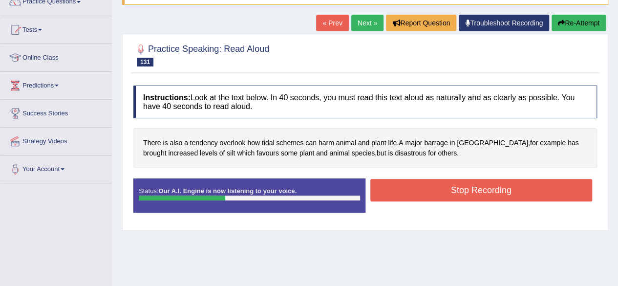
click at [453, 186] on button "Stop Recording" at bounding box center [481, 190] width 222 height 22
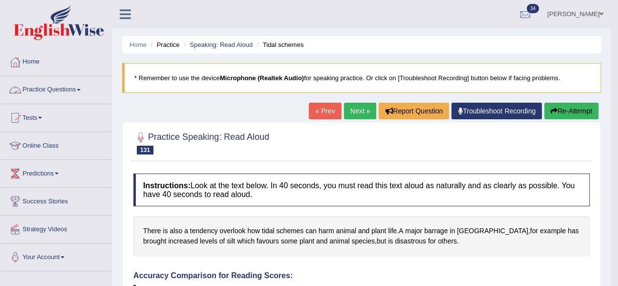
click at [59, 83] on link "Practice Questions" at bounding box center [55, 88] width 111 height 24
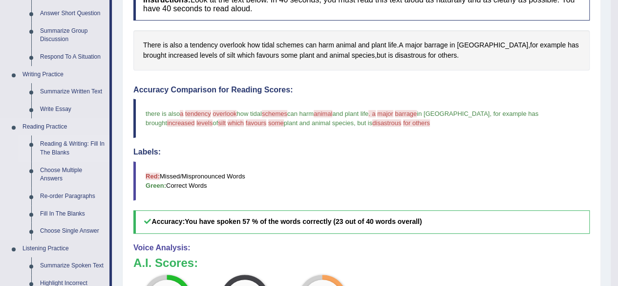
scroll to position [185, 0]
click at [60, 217] on link "Fill In The Blanks" at bounding box center [73, 215] width 74 height 18
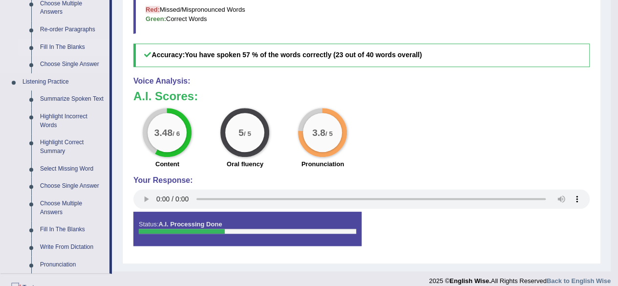
scroll to position [501, 0]
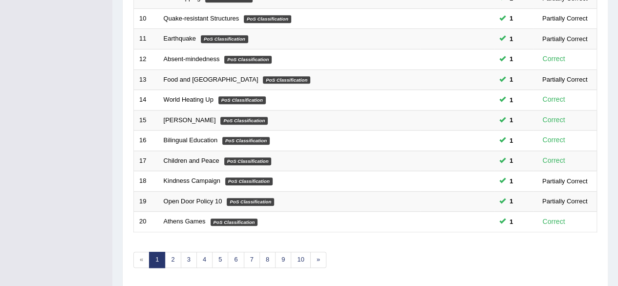
scroll to position [356, 0]
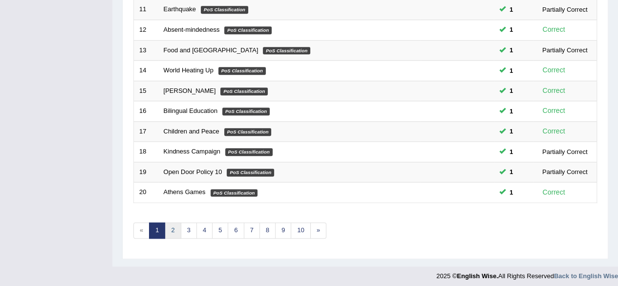
click at [176, 225] on link "2" at bounding box center [173, 230] width 16 height 16
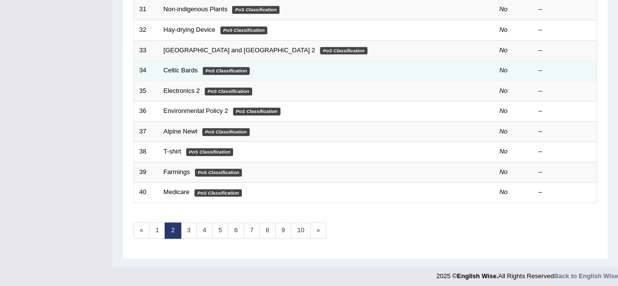
scroll to position [225, 0]
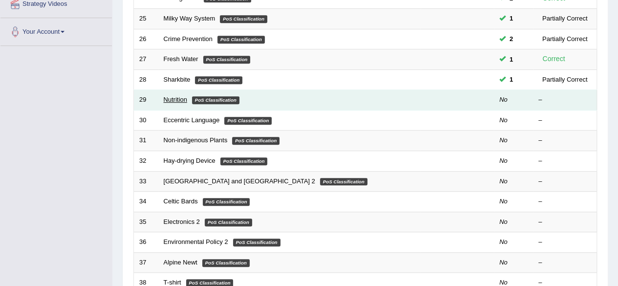
click at [175, 100] on link "Nutrition" at bounding box center [175, 99] width 23 height 7
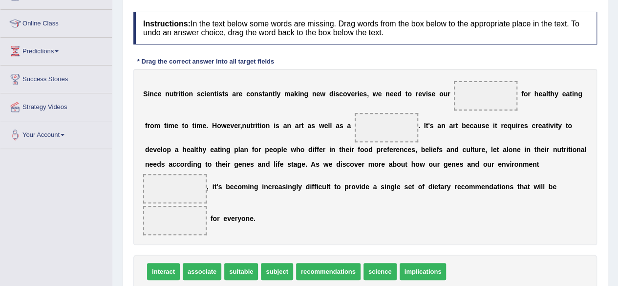
scroll to position [165, 0]
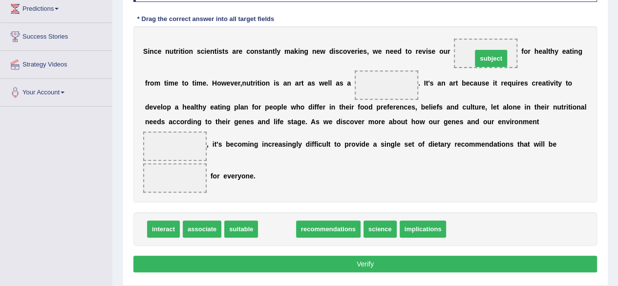
drag, startPoint x: 280, startPoint y: 231, endPoint x: 494, endPoint y: 60, distance: 273.6
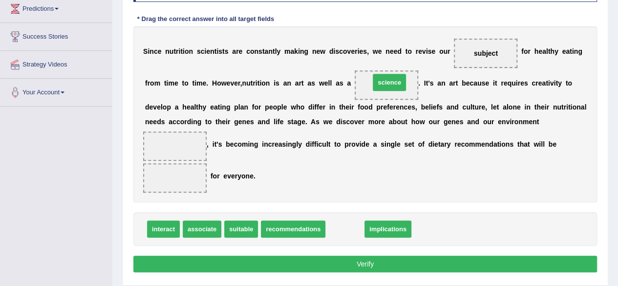
drag, startPoint x: 350, startPoint y: 225, endPoint x: 394, endPoint y: 79, distance: 152.7
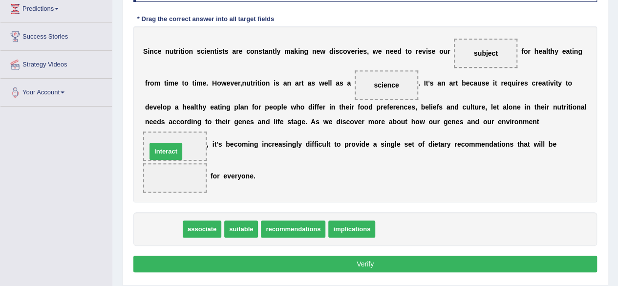
drag, startPoint x: 158, startPoint y: 227, endPoint x: 161, endPoint y: 150, distance: 77.2
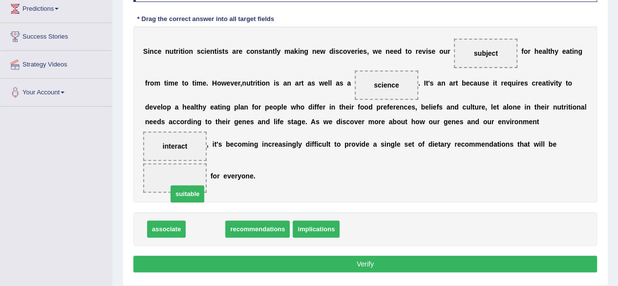
drag, startPoint x: 200, startPoint y: 230, endPoint x: 180, endPoint y: 192, distance: 43.3
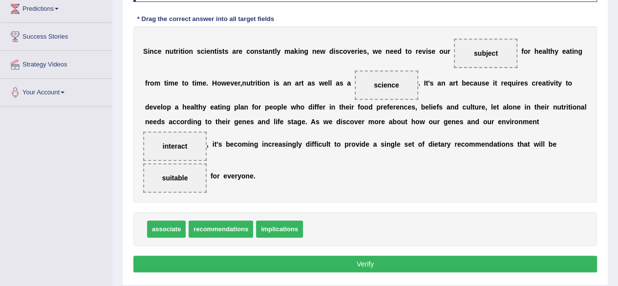
click at [248, 261] on button "Verify" at bounding box center [365, 264] width 464 height 17
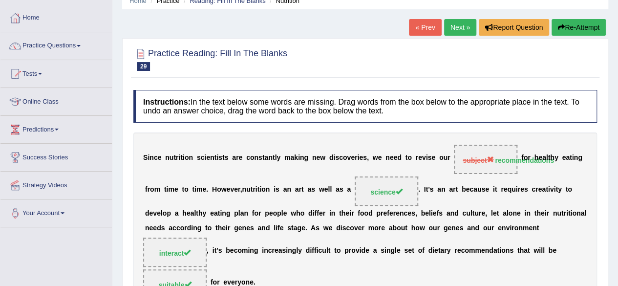
scroll to position [0, 0]
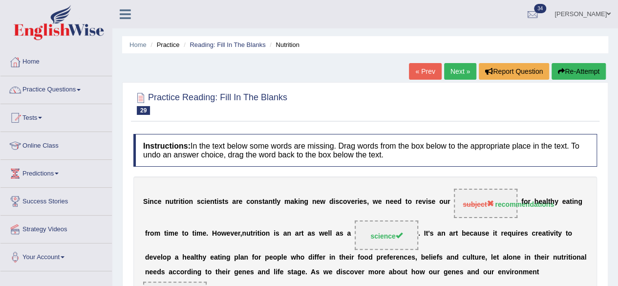
click at [455, 66] on link "Next »" at bounding box center [460, 71] width 32 height 17
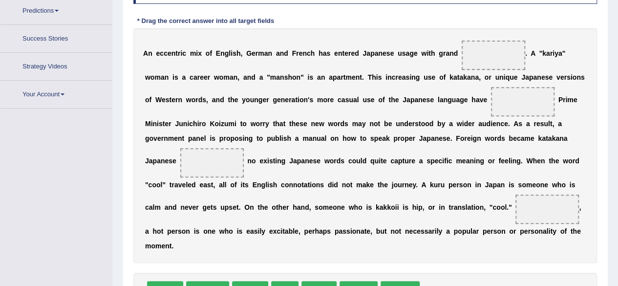
scroll to position [192, 0]
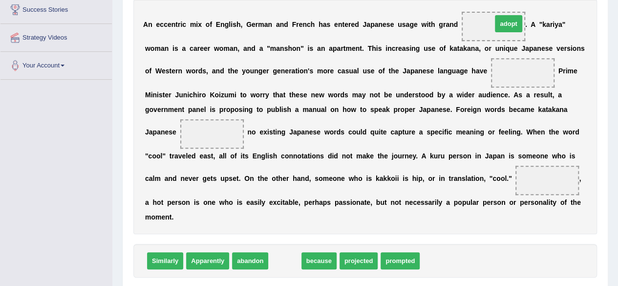
drag, startPoint x: 275, startPoint y: 259, endPoint x: 498, endPoint y: 22, distance: 326.0
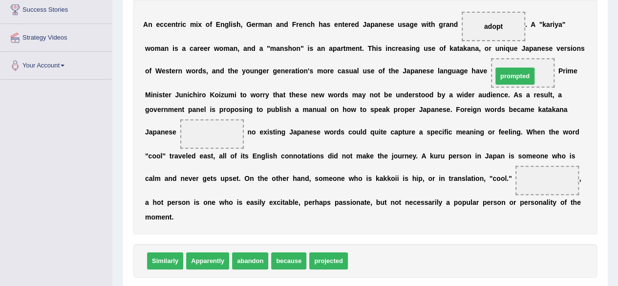
drag, startPoint x: 361, startPoint y: 259, endPoint x: 505, endPoint y: 74, distance: 234.6
drag, startPoint x: 336, startPoint y: 261, endPoint x: 521, endPoint y: 75, distance: 262.6
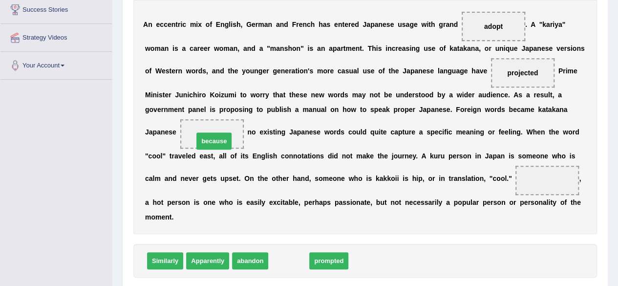
drag, startPoint x: 280, startPoint y: 258, endPoint x: 201, endPoint y: 127, distance: 153.0
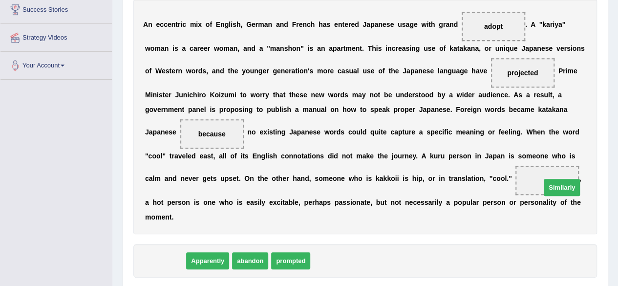
drag, startPoint x: 177, startPoint y: 259, endPoint x: 574, endPoint y: 186, distance: 403.5
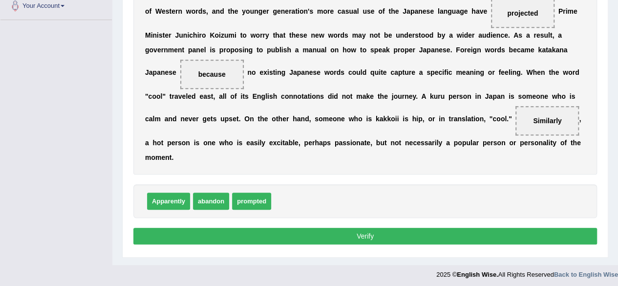
click at [367, 239] on button "Verify" at bounding box center [365, 236] width 464 height 17
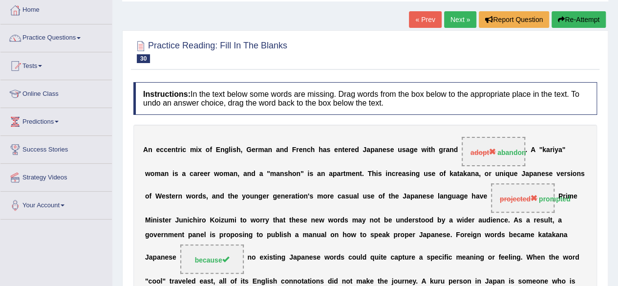
scroll to position [51, 0]
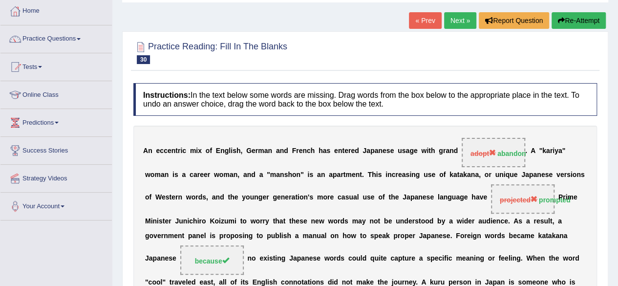
click at [460, 20] on link "Next »" at bounding box center [460, 20] width 32 height 17
